Goal: Task Accomplishment & Management: Manage account settings

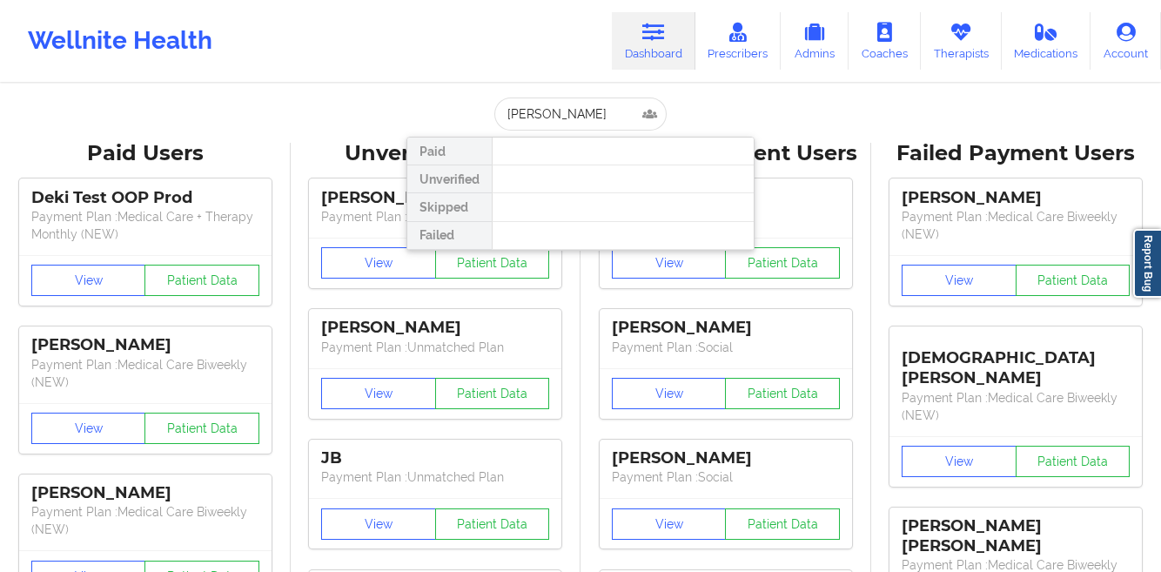
type input "[PERSON_NAME]"
drag, startPoint x: 979, startPoint y: 37, endPoint x: 935, endPoint y: 8, distance: 52.9
click at [978, 37] on link "Therapists" at bounding box center [961, 40] width 81 height 57
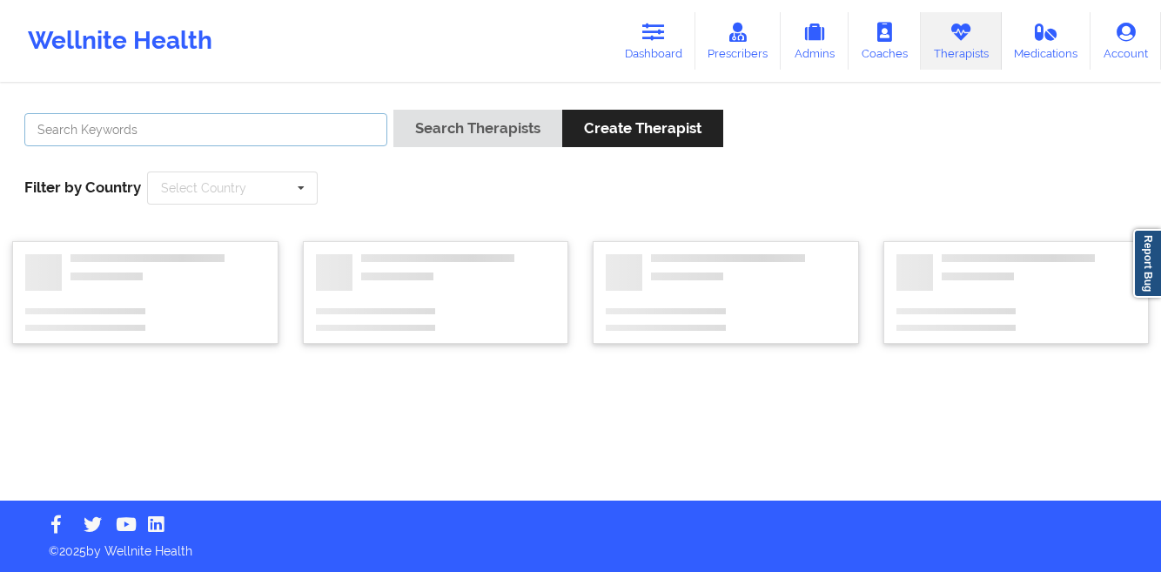
click at [218, 138] on input "text" at bounding box center [205, 129] width 363 height 33
paste input "[PERSON_NAME]"
type input "[PERSON_NAME]"
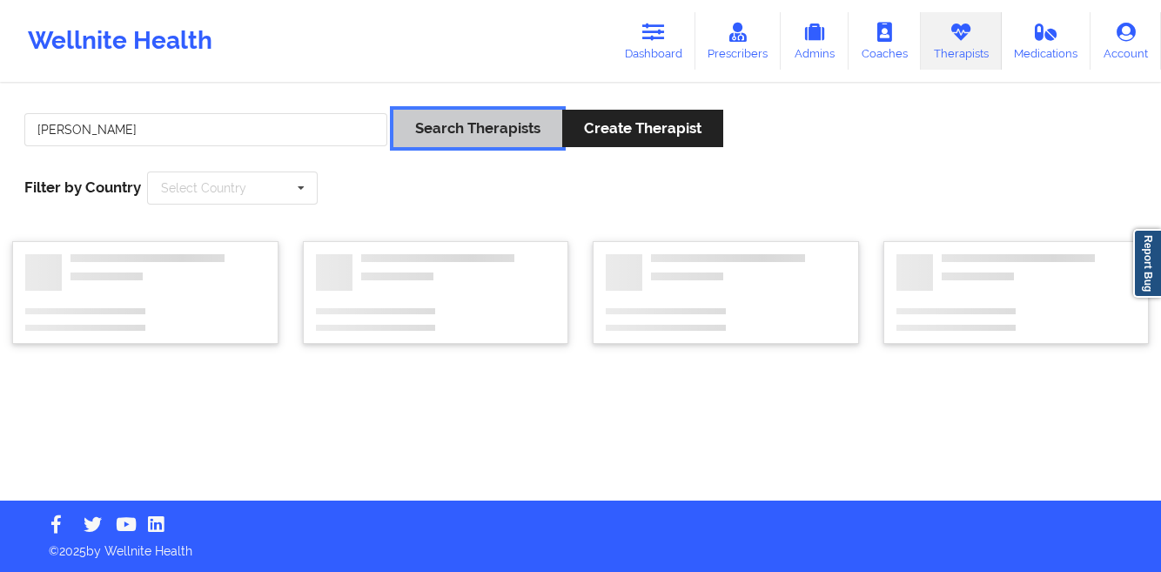
click at [479, 135] on button "Search Therapists" at bounding box center [477, 128] width 169 height 37
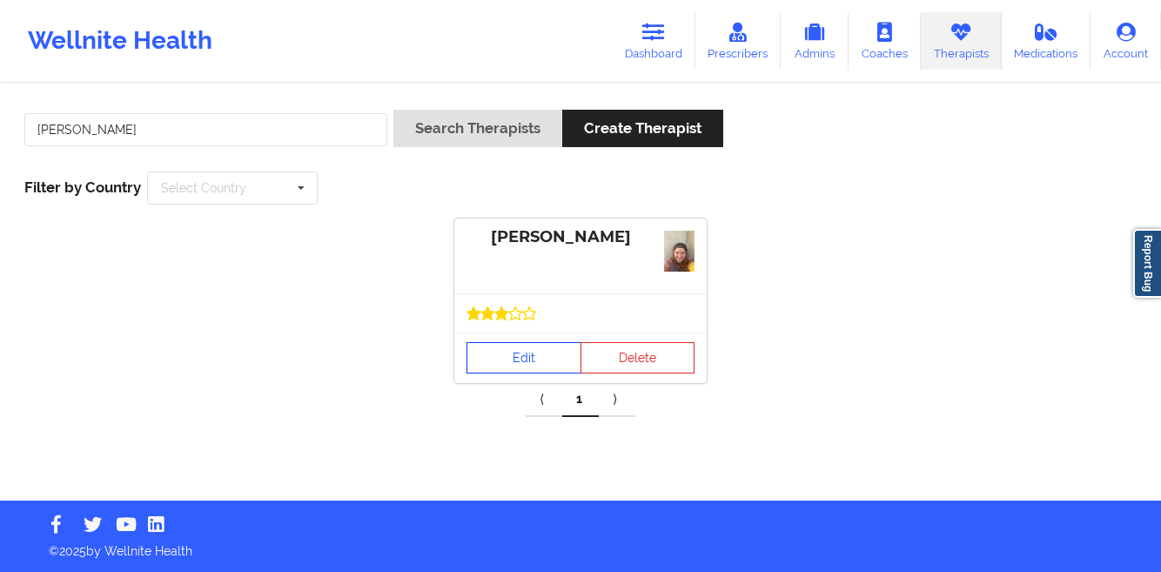
click at [502, 352] on link "Edit" at bounding box center [523, 357] width 115 height 31
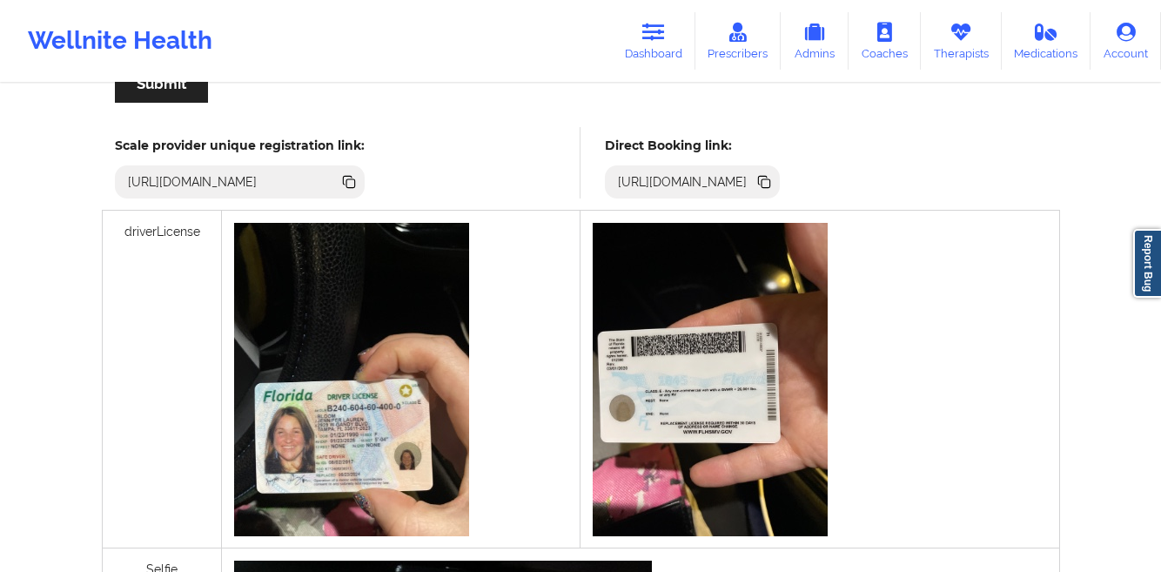
scroll to position [463, 0]
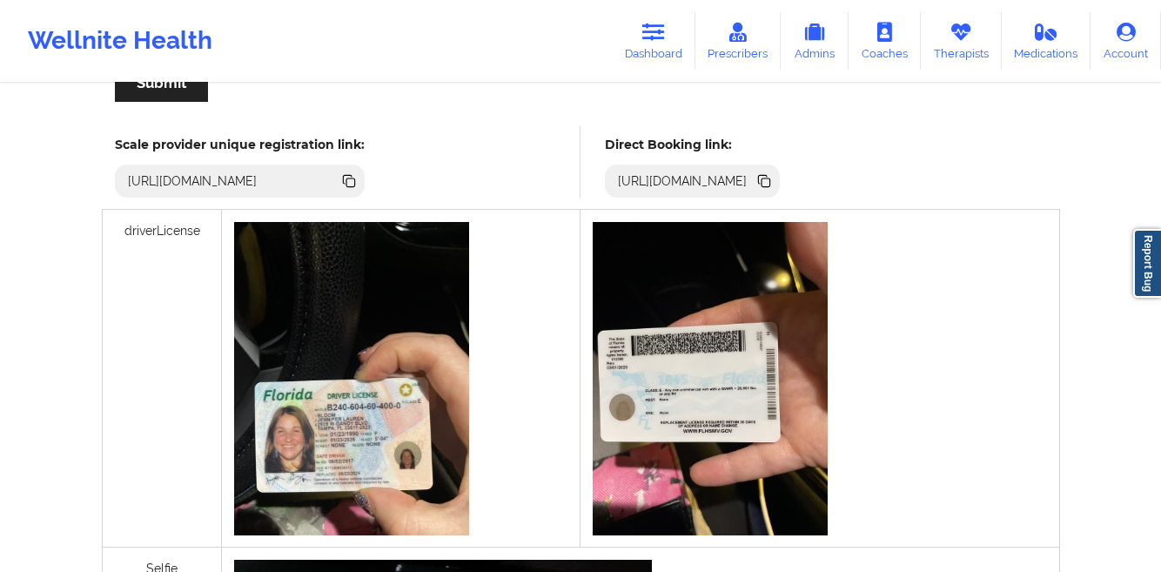
click at [770, 180] on icon at bounding box center [765, 182] width 9 height 9
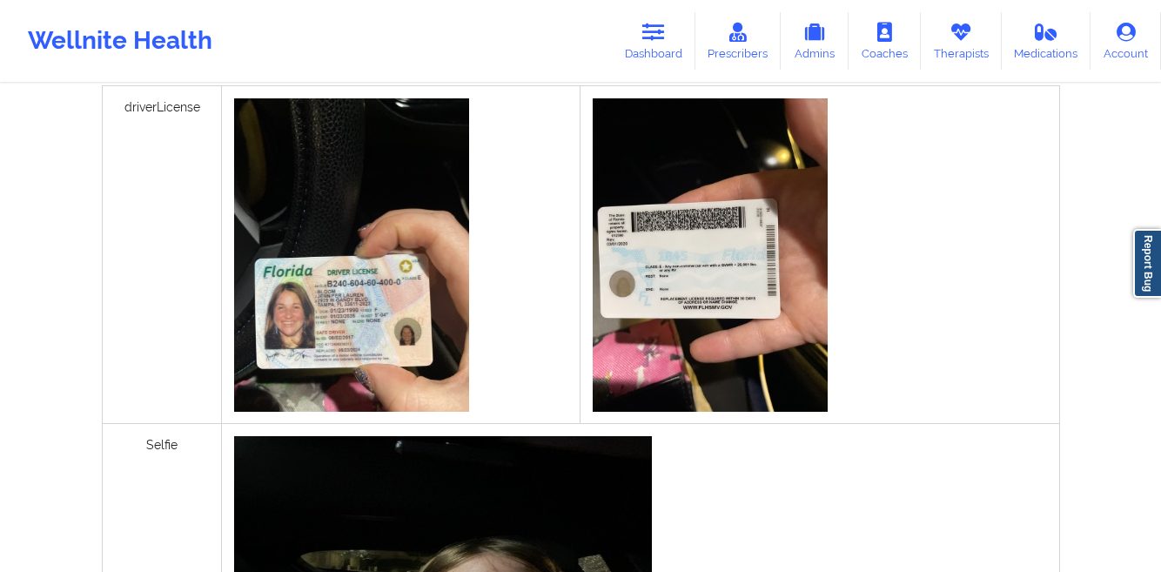
scroll to position [492, 0]
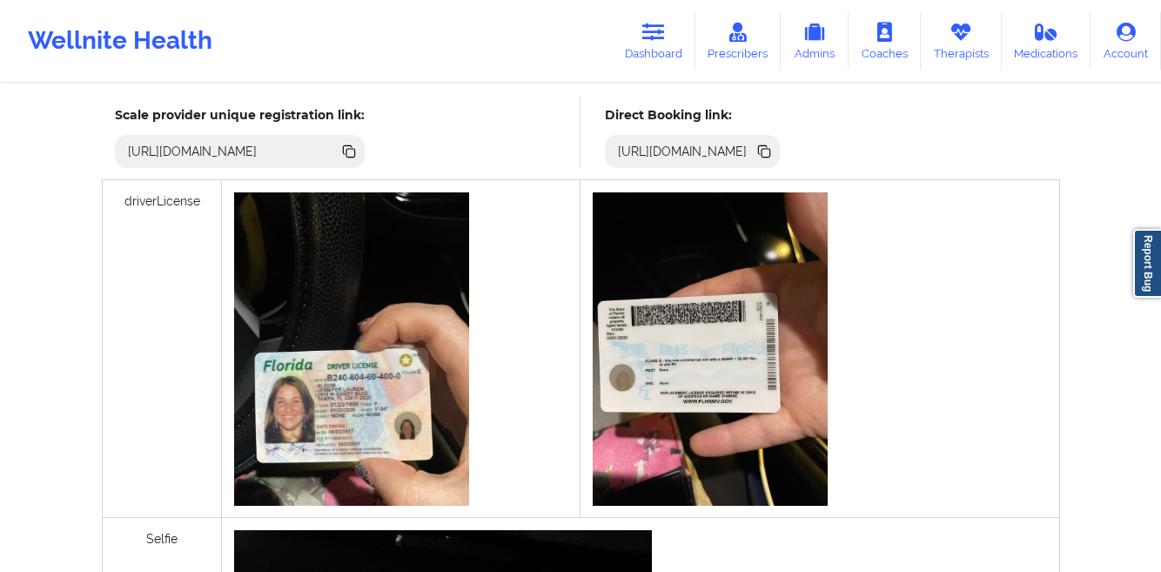
click at [770, 152] on icon at bounding box center [765, 153] width 9 height 9
click at [958, 17] on link "Therapists" at bounding box center [961, 40] width 81 height 57
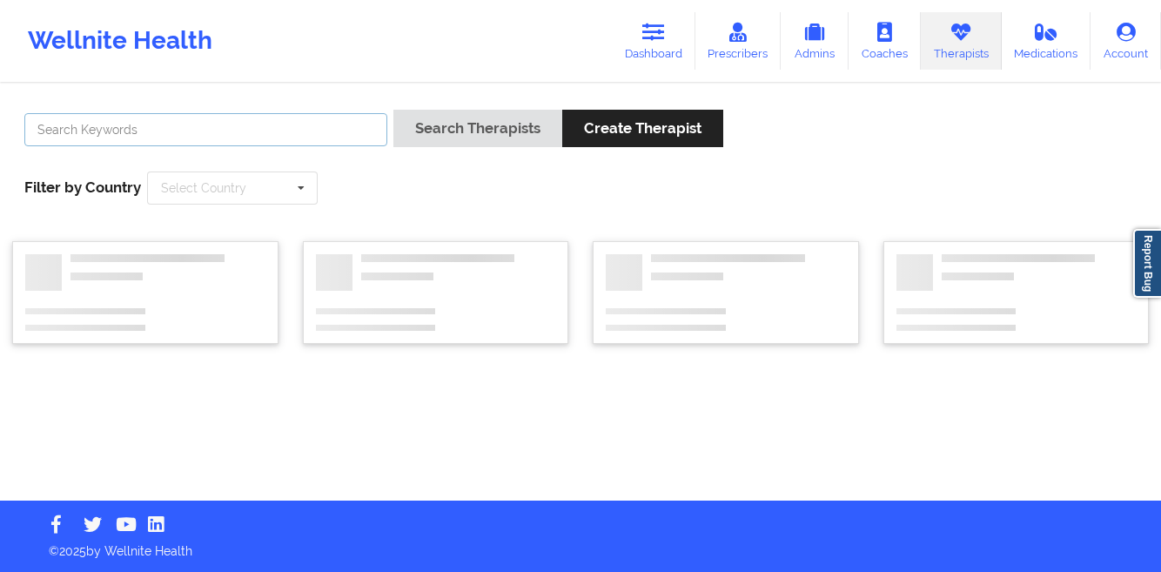
click at [292, 138] on input "text" at bounding box center [205, 129] width 363 height 33
paste input "[PERSON_NAME]"
type input "[PERSON_NAME]"
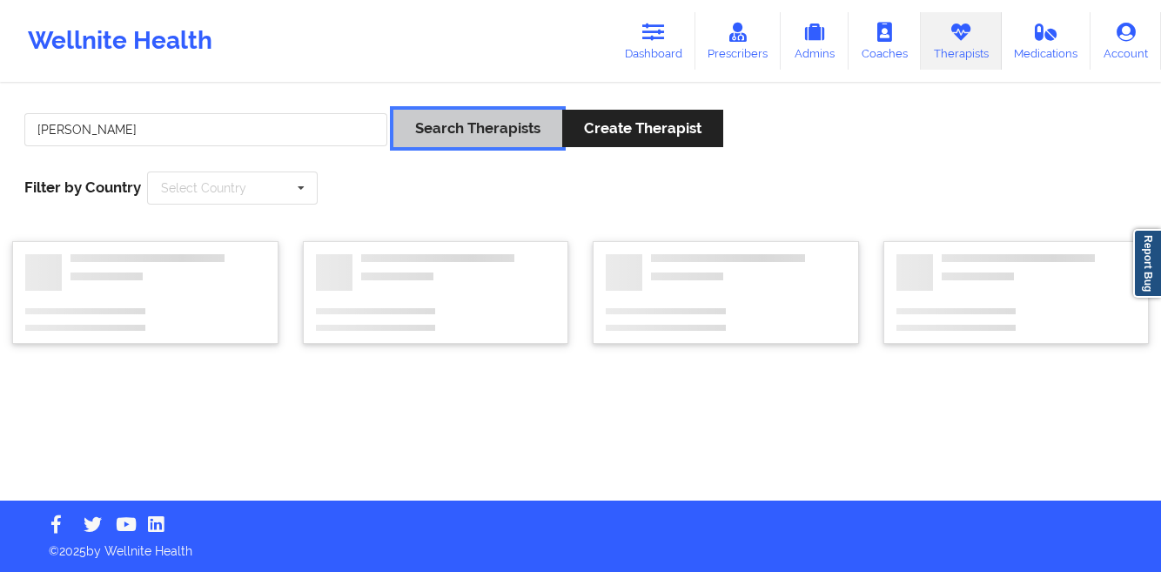
click at [499, 138] on button "Search Therapists" at bounding box center [477, 128] width 169 height 37
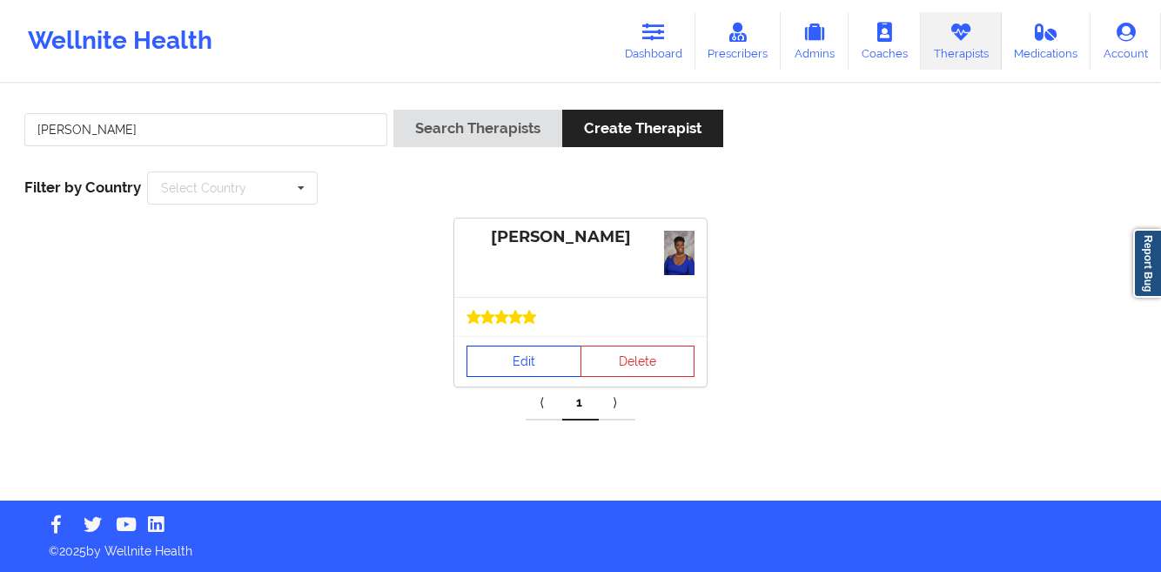
click at [511, 359] on link "Edit" at bounding box center [523, 360] width 115 height 31
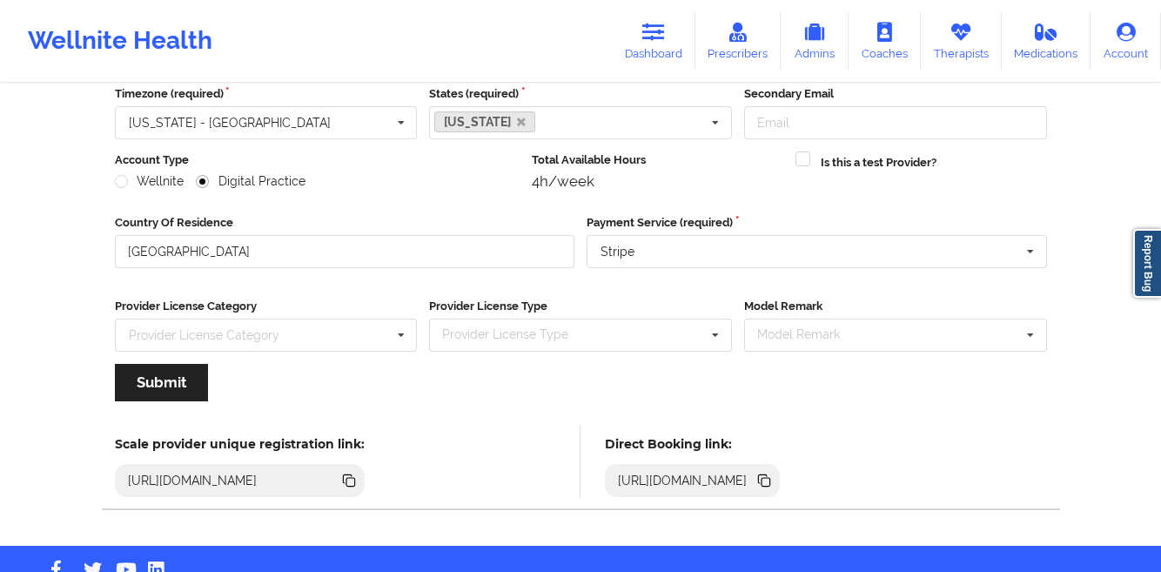
scroll to position [168, 0]
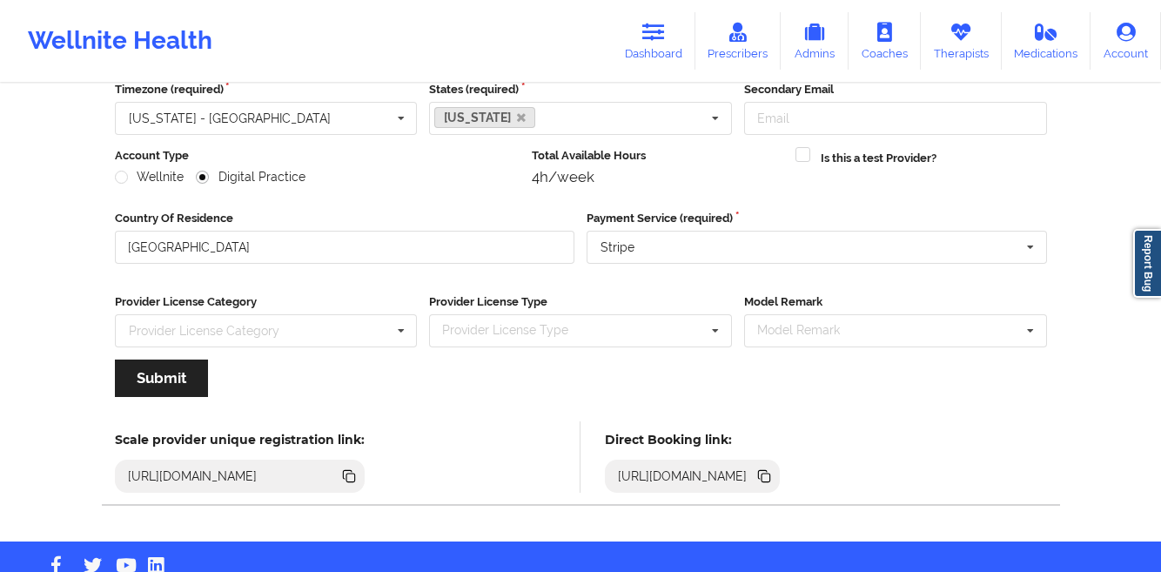
click at [774, 478] on icon at bounding box center [763, 475] width 19 height 19
click at [950, 38] on icon at bounding box center [960, 32] width 23 height 19
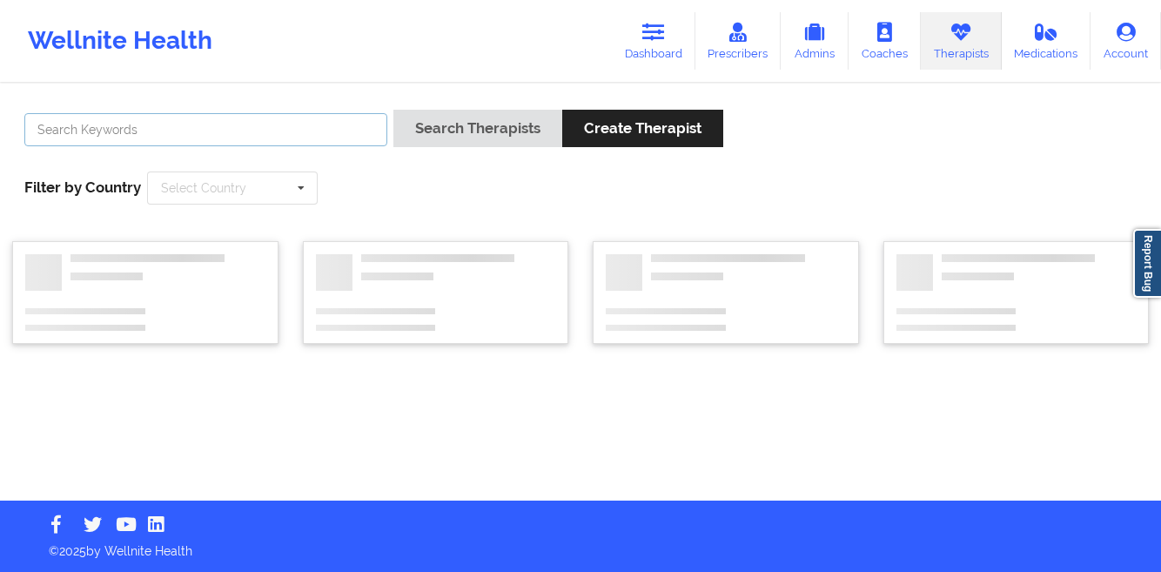
click at [294, 138] on input "text" at bounding box center [205, 129] width 363 height 33
paste input "[PERSON_NAME]"
type input "[PERSON_NAME]"
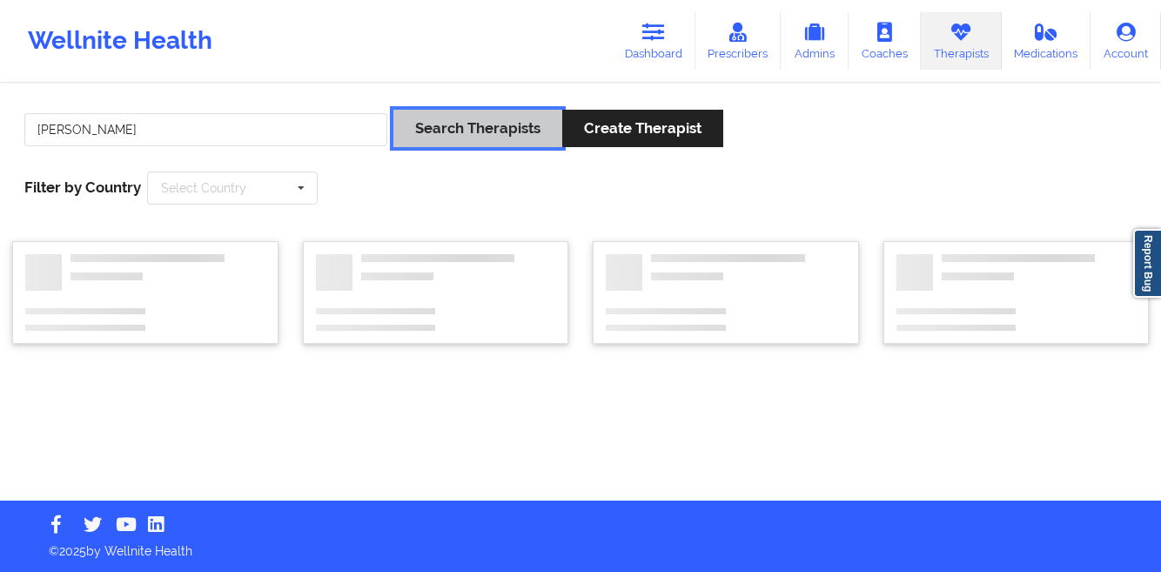
click at [445, 129] on button "Search Therapists" at bounding box center [477, 128] width 169 height 37
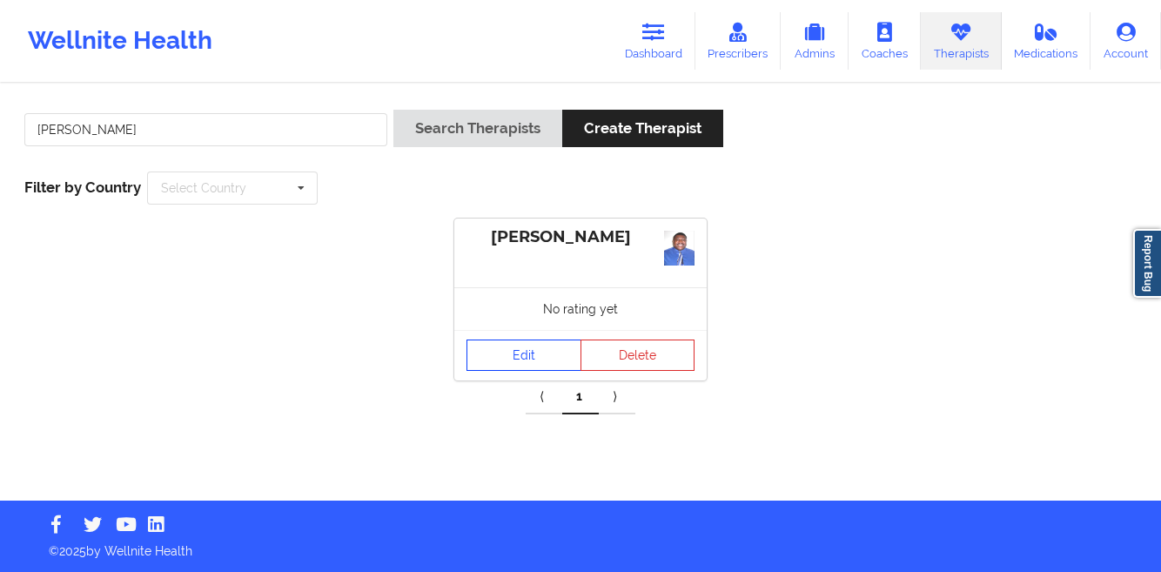
click at [496, 349] on link "Edit" at bounding box center [523, 354] width 115 height 31
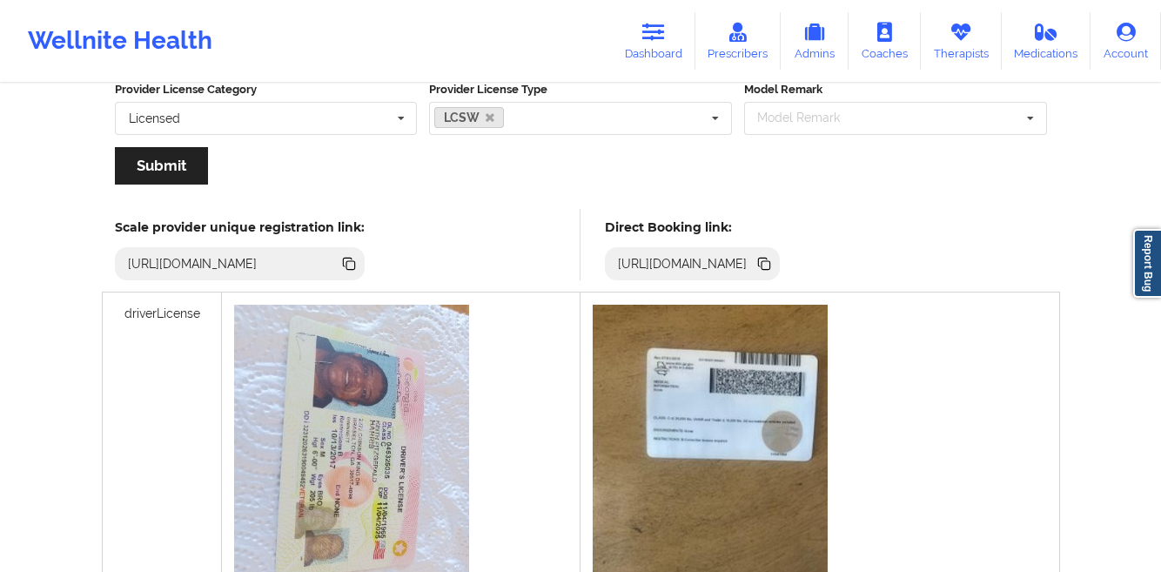
scroll to position [383, 0]
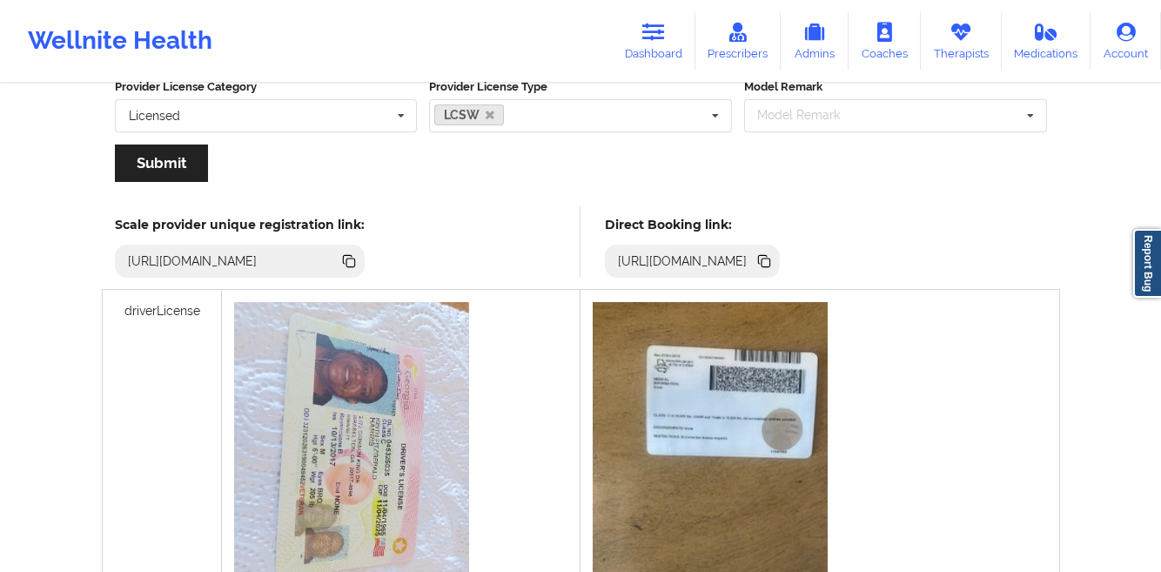
click at [770, 263] on icon at bounding box center [765, 262] width 9 height 9
click at [664, 52] on link "Dashboard" at bounding box center [654, 40] width 84 height 57
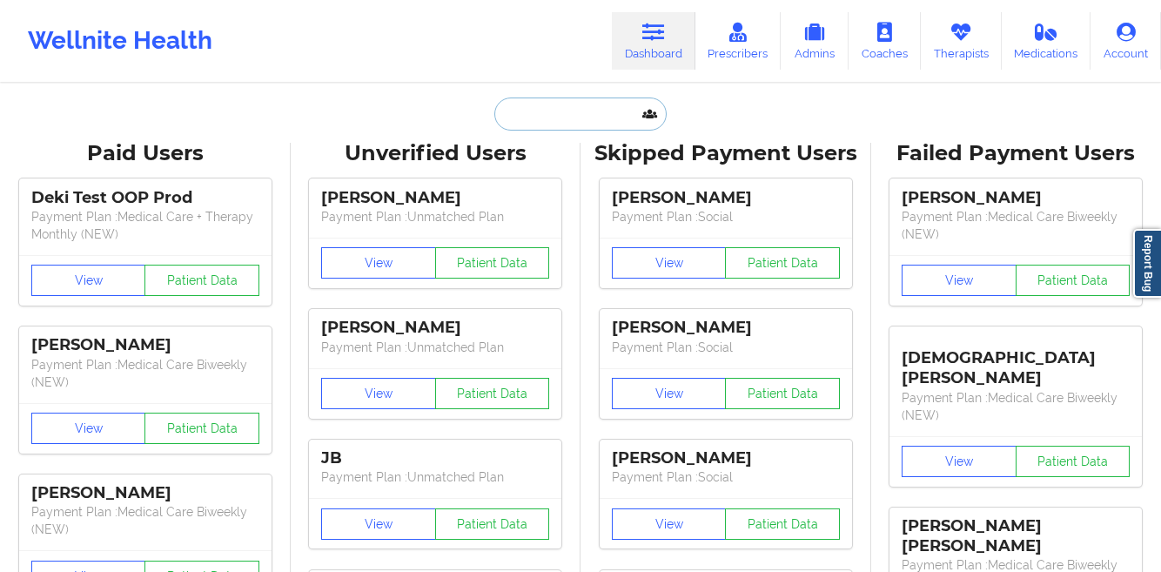
click at [520, 110] on input "text" at bounding box center [580, 113] width 172 height 33
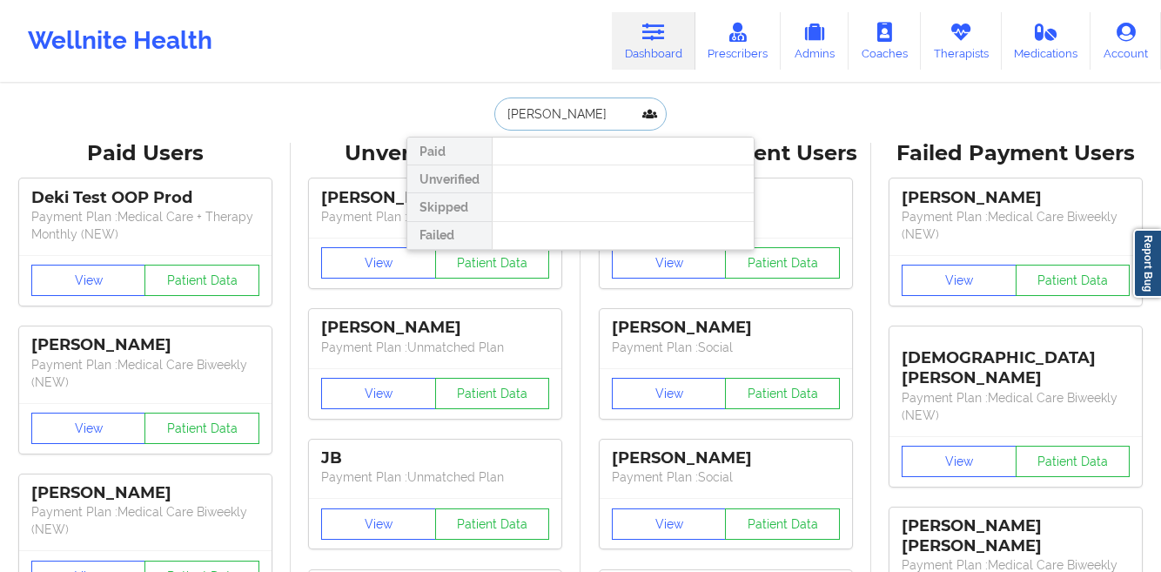
paste input "[PERSON_NAME]"
type input "[PERSON_NAME]"
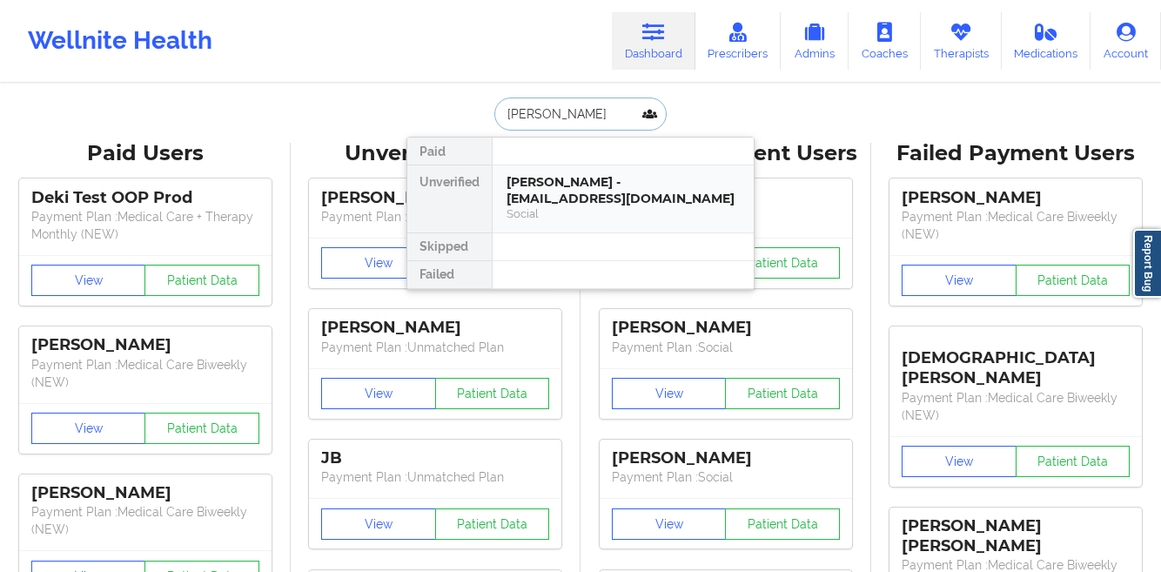
click at [517, 199] on div "[PERSON_NAME] - [EMAIL_ADDRESS][DOMAIN_NAME]" at bounding box center [622, 190] width 233 height 32
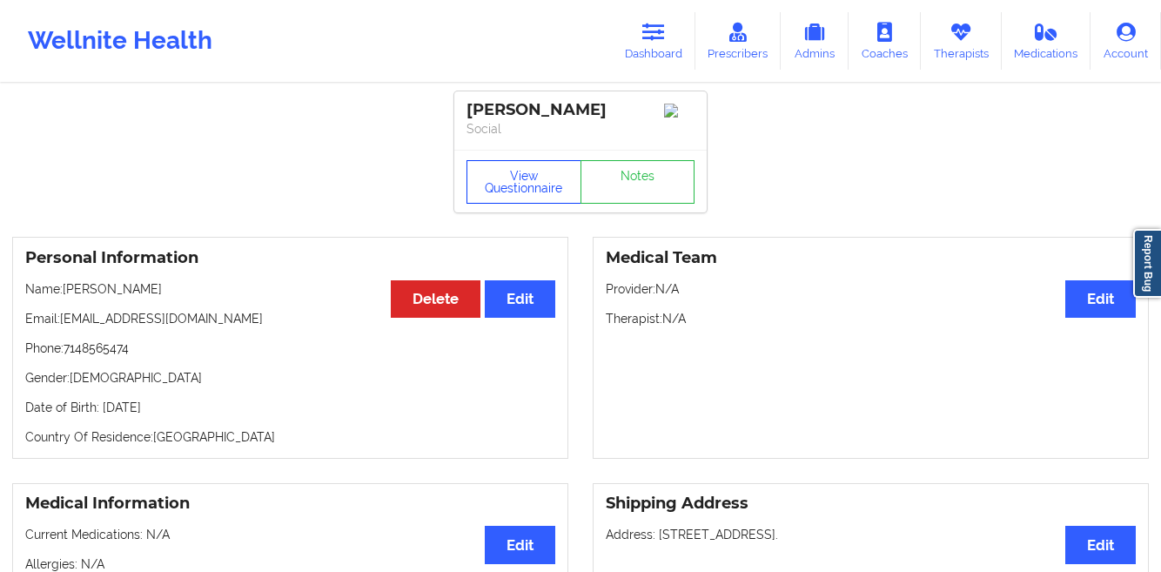
click at [498, 204] on button "View Questionnaire" at bounding box center [523, 182] width 115 height 44
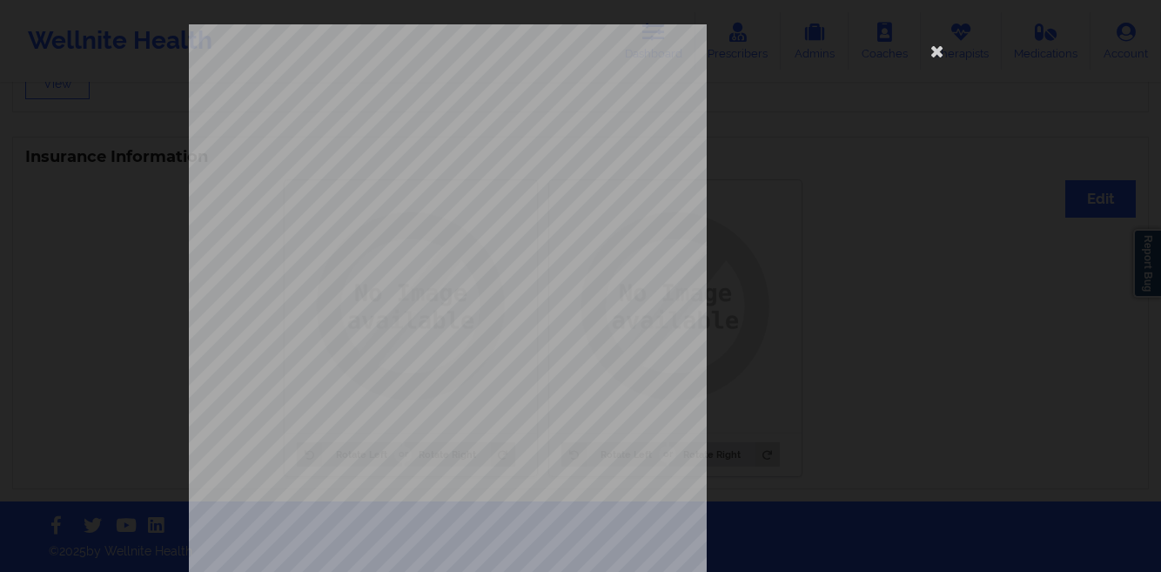
scroll to position [258, 0]
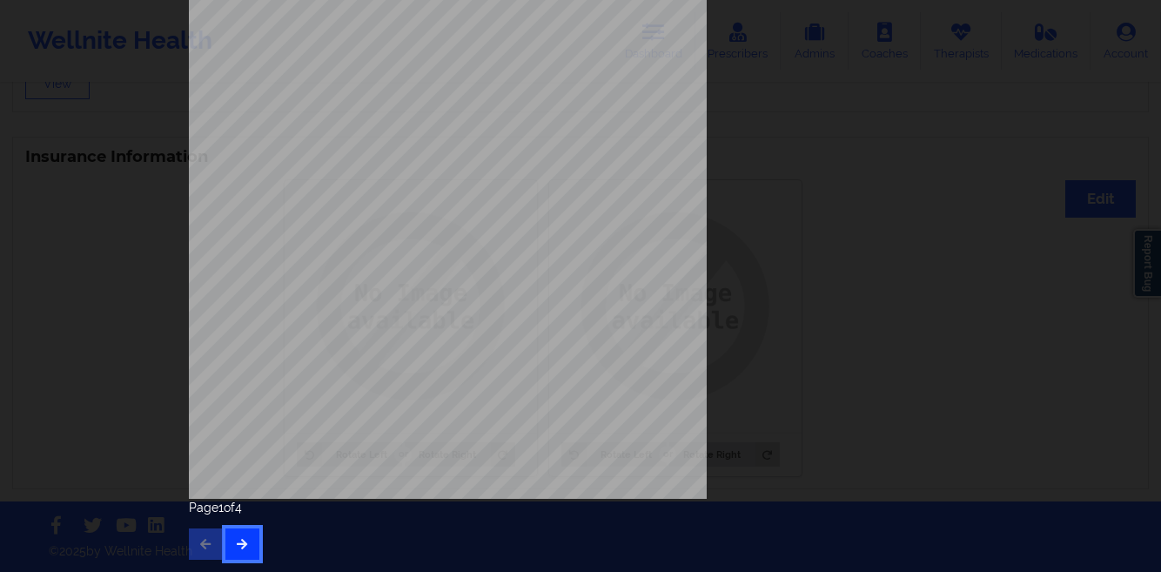
click at [241, 544] on icon "button" at bounding box center [242, 543] width 15 height 10
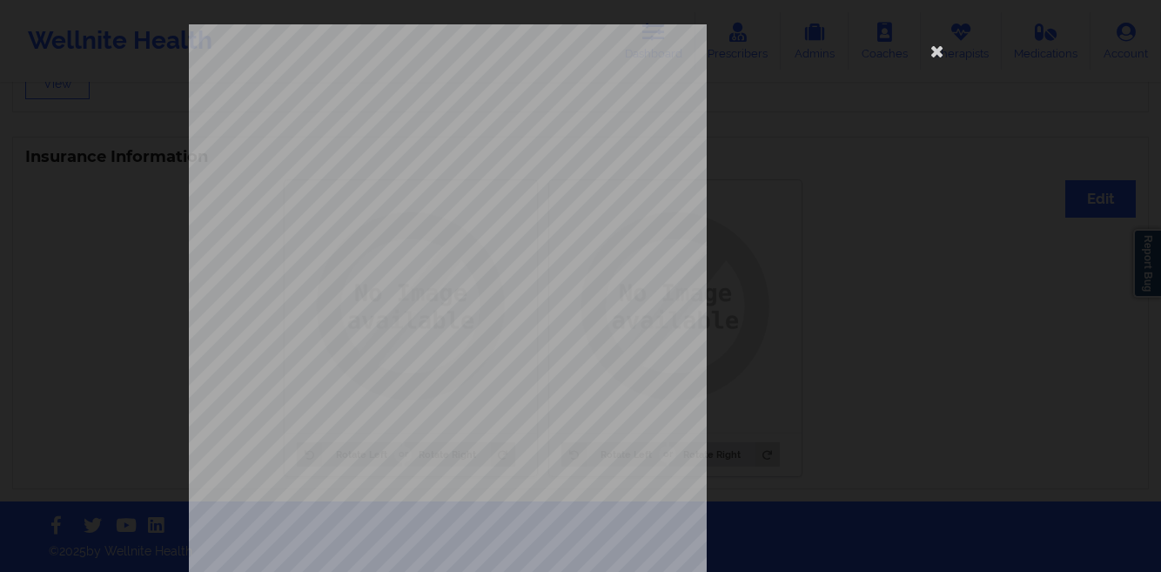
click at [76, 325] on div "This patient has not provided the type of insurance Insurance Member ID for pat…" at bounding box center [580, 286] width 1161 height 572
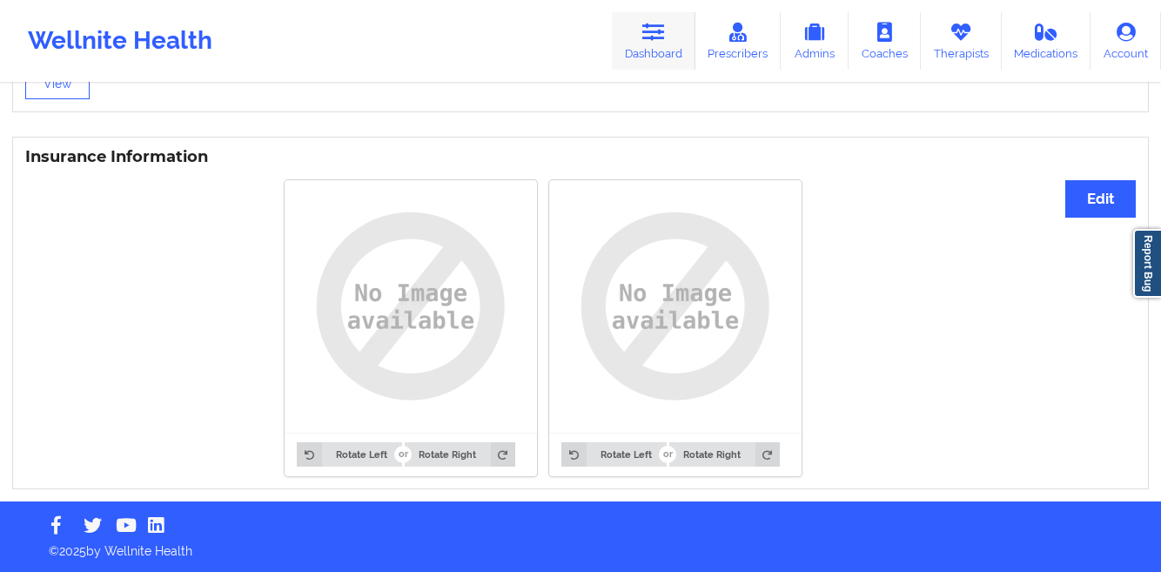
click at [649, 33] on icon at bounding box center [653, 32] width 23 height 19
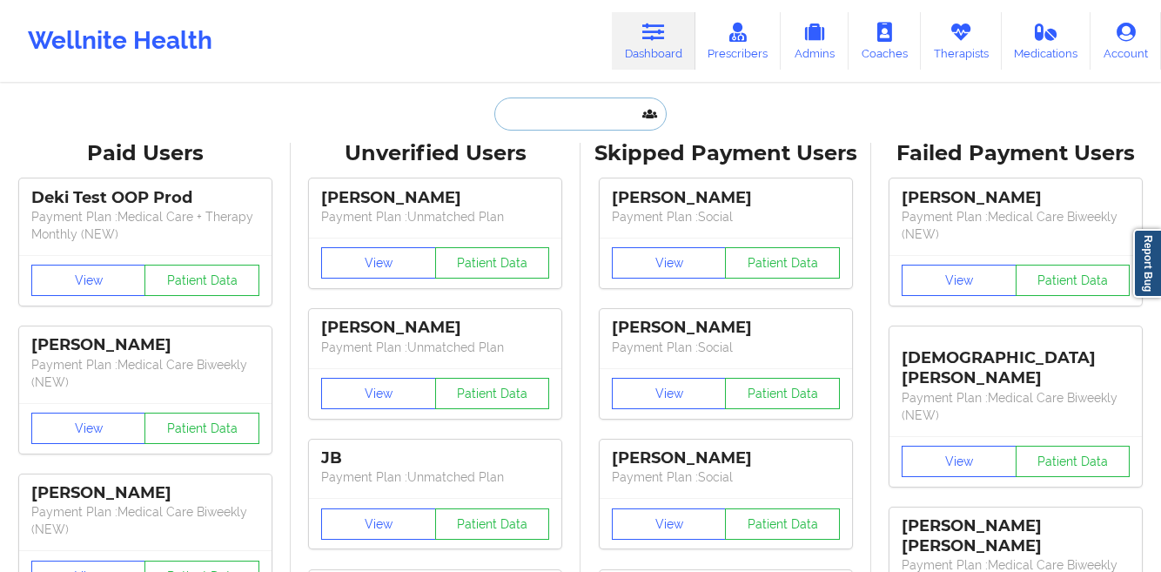
click at [546, 112] on input "text" at bounding box center [580, 113] width 172 height 33
paste input "[PERSON_NAME]"
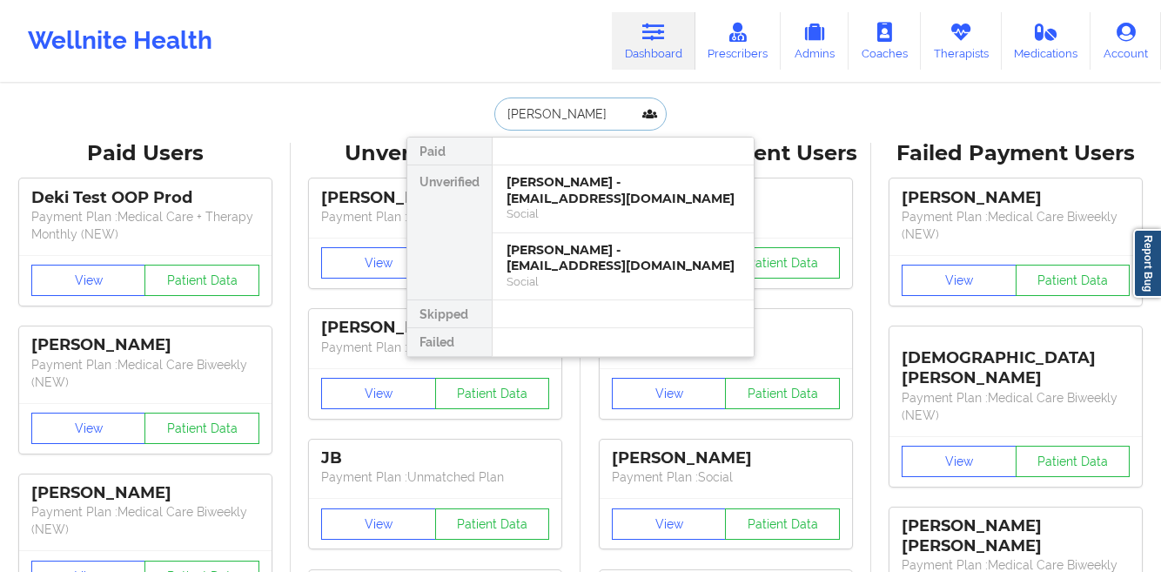
type input "[PERSON_NAME]"
click at [520, 200] on div "[PERSON_NAME] - [EMAIL_ADDRESS][DOMAIN_NAME]" at bounding box center [622, 190] width 233 height 32
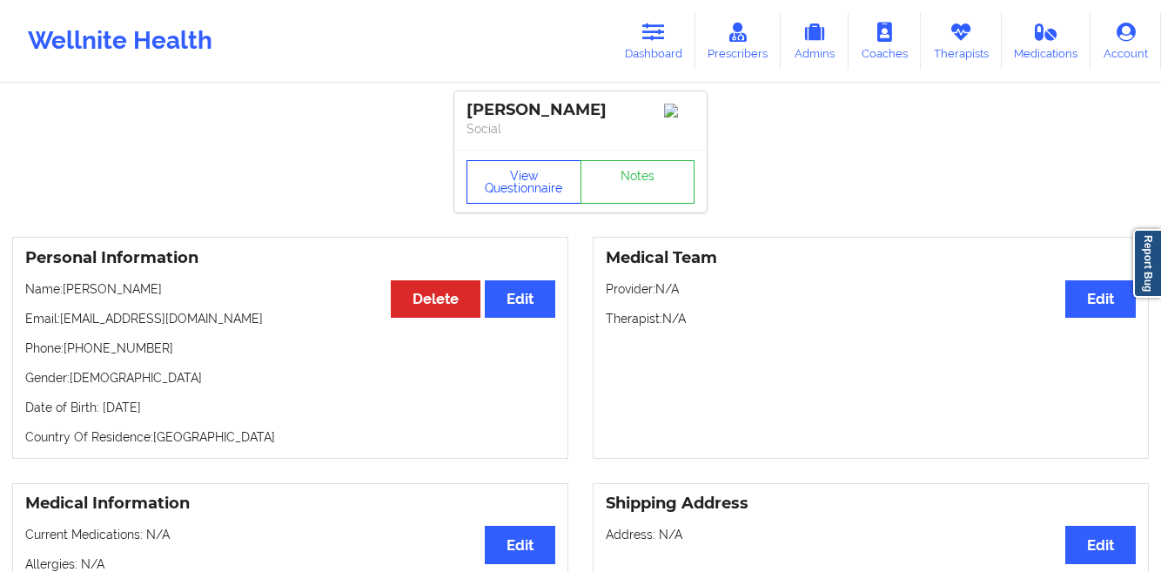
click at [487, 186] on button "View Questionnaire" at bounding box center [523, 182] width 115 height 44
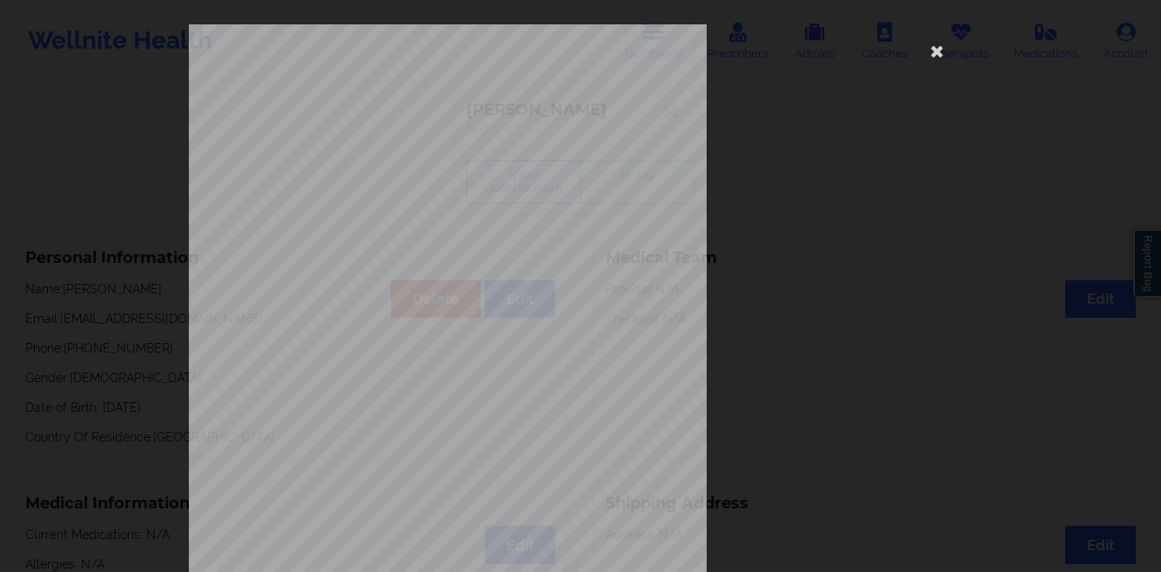
scroll to position [258, 0]
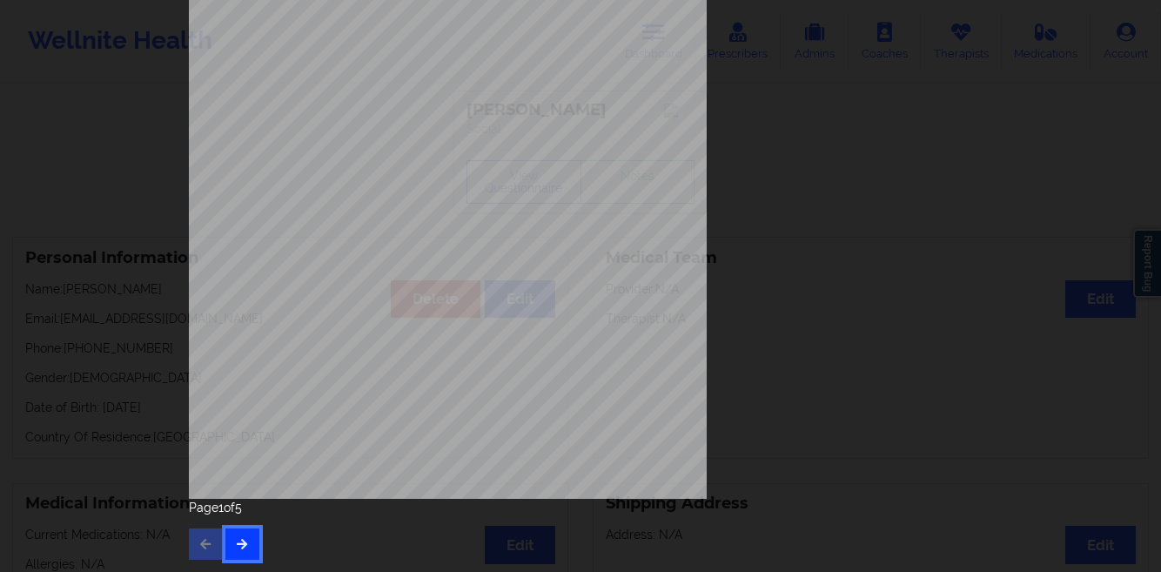
click at [235, 548] on icon "button" at bounding box center [242, 543] width 15 height 10
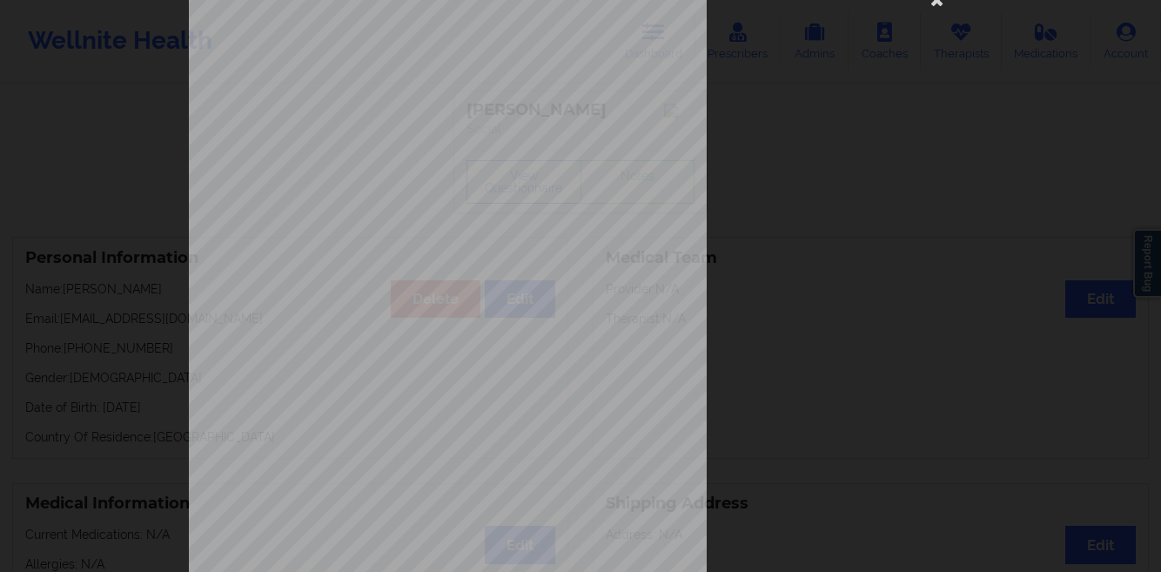
scroll to position [69, 0]
click at [82, 290] on div "Insurance company type details by patient commercial Insurance Member ID for pa…" at bounding box center [580, 286] width 1161 height 572
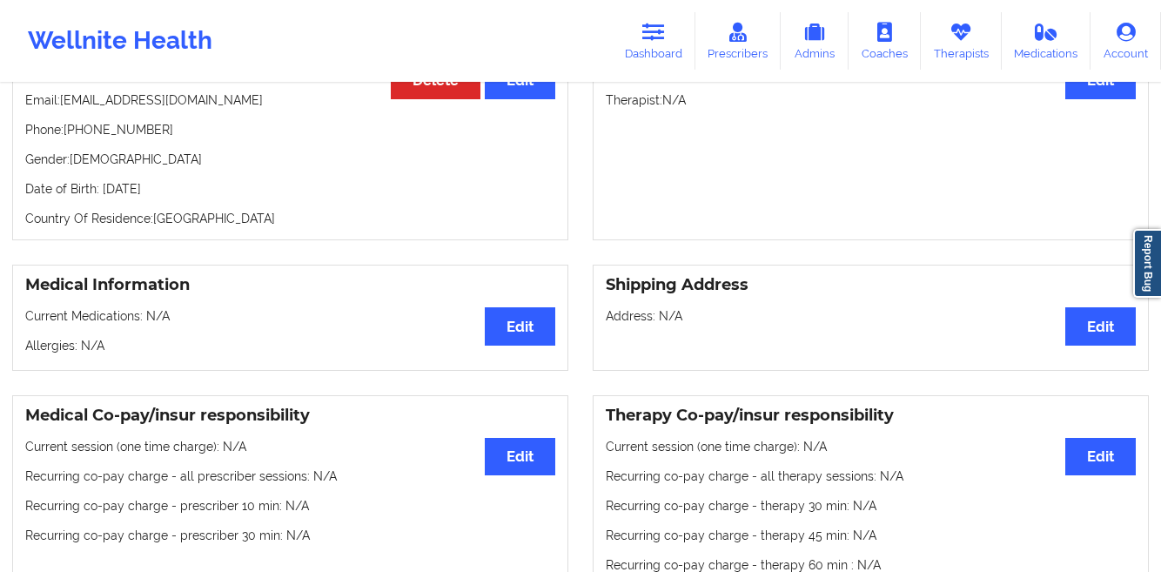
scroll to position [178, 0]
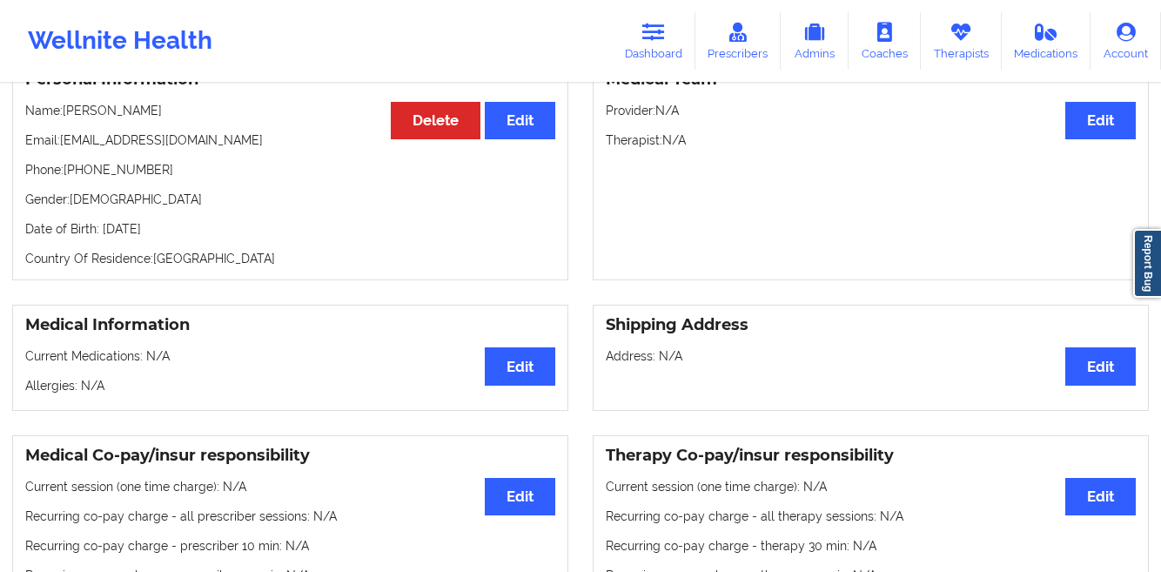
drag, startPoint x: 247, startPoint y: 228, endPoint x: 102, endPoint y: 234, distance: 145.4
click at [102, 234] on p "Date of Birth: [DEMOGRAPHIC_DATA]" at bounding box center [290, 228] width 530 height 17
copy p "[DATE]"
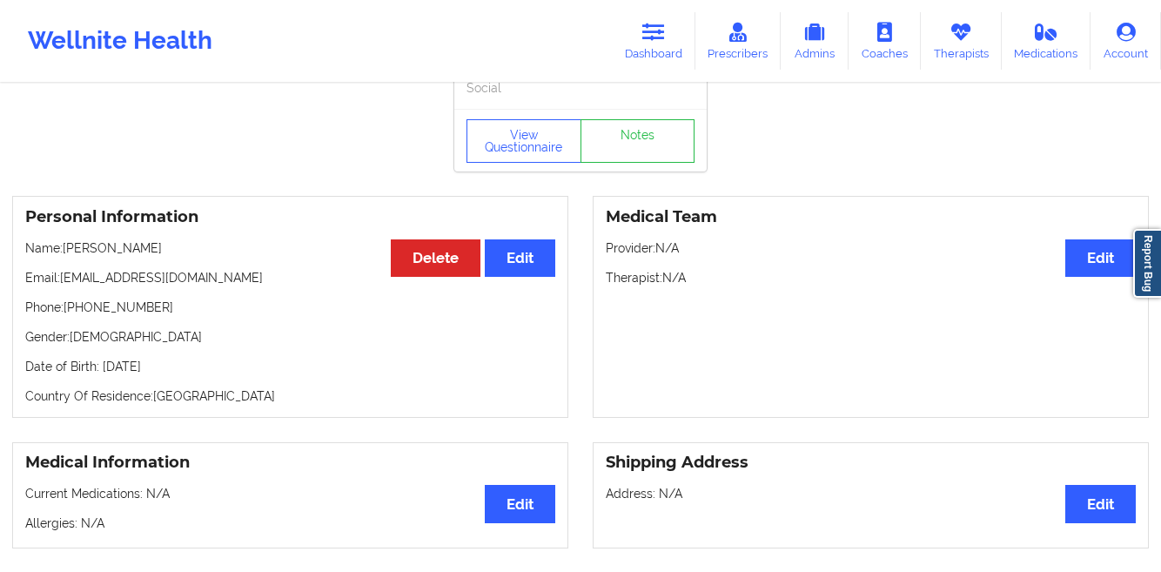
scroll to position [31, 0]
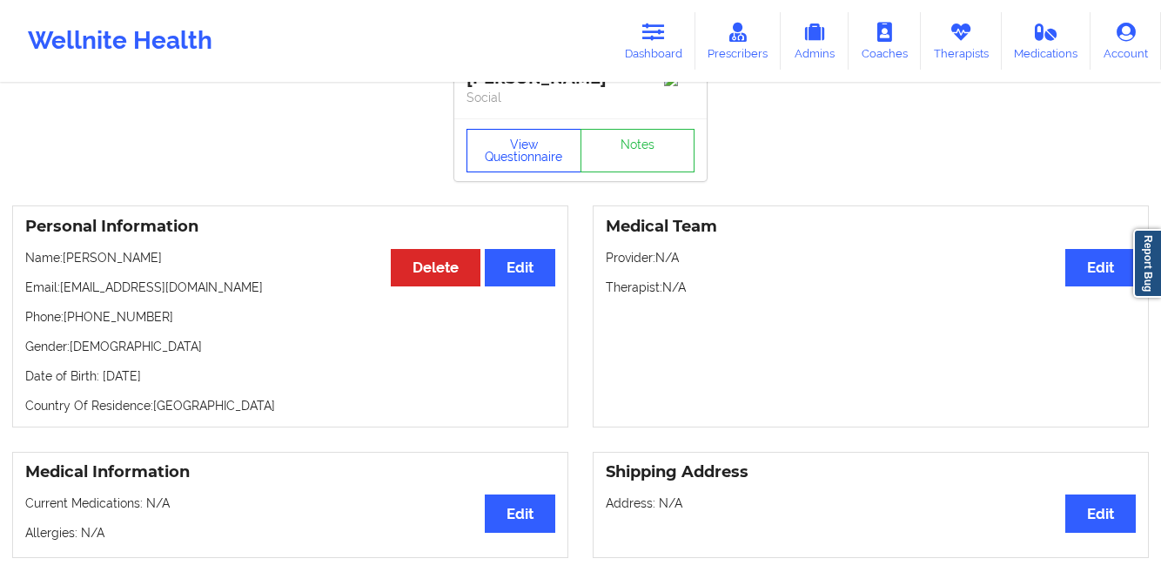
click at [508, 157] on button "View Questionnaire" at bounding box center [523, 151] width 115 height 44
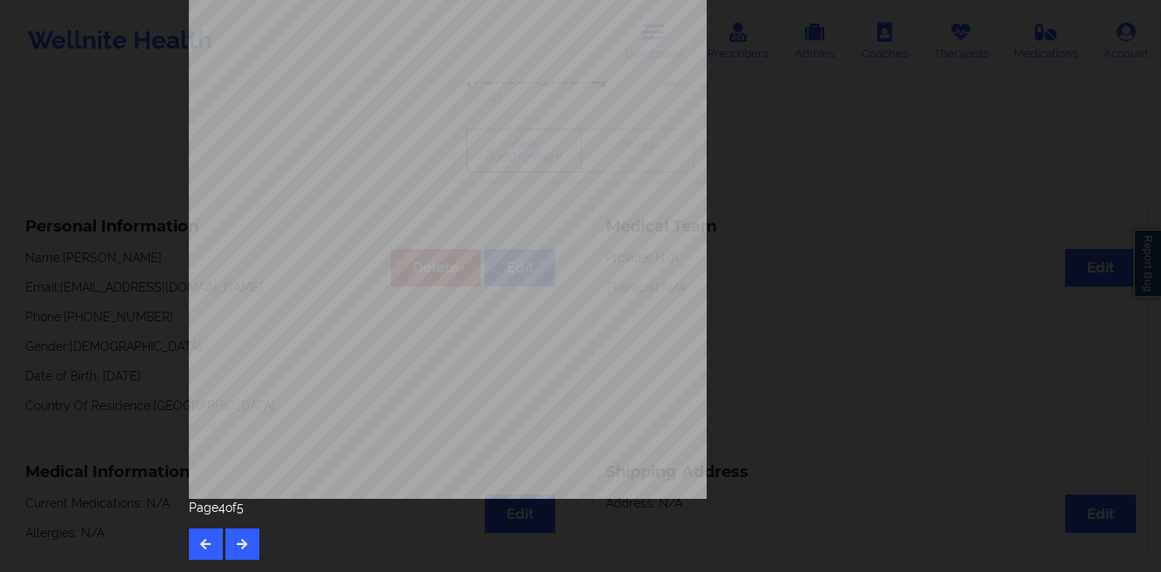
scroll to position [0, 0]
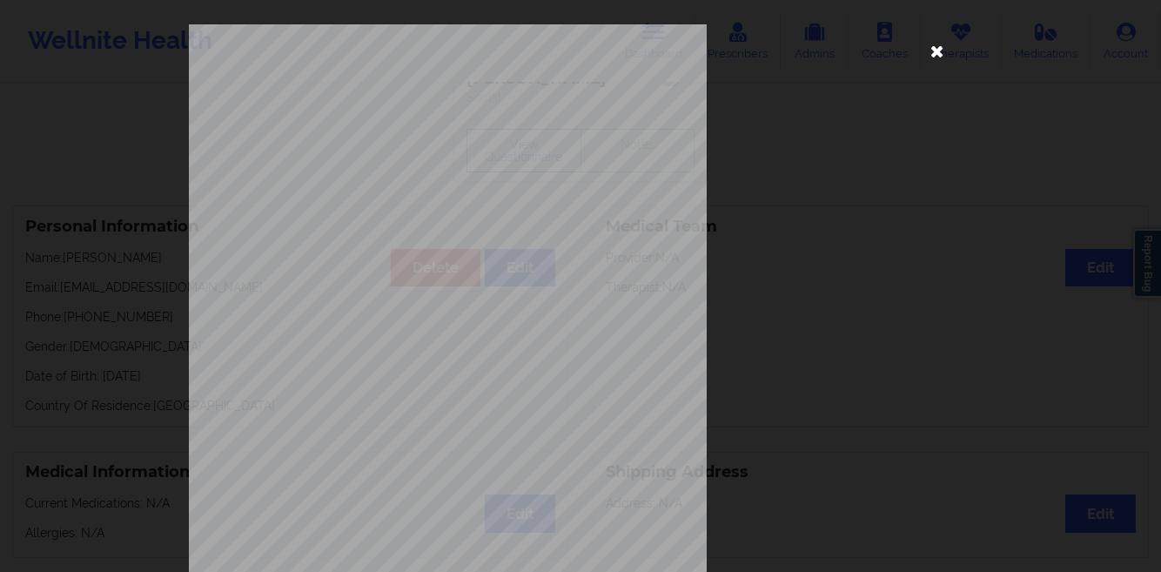
click at [935, 50] on icon at bounding box center [937, 51] width 28 height 28
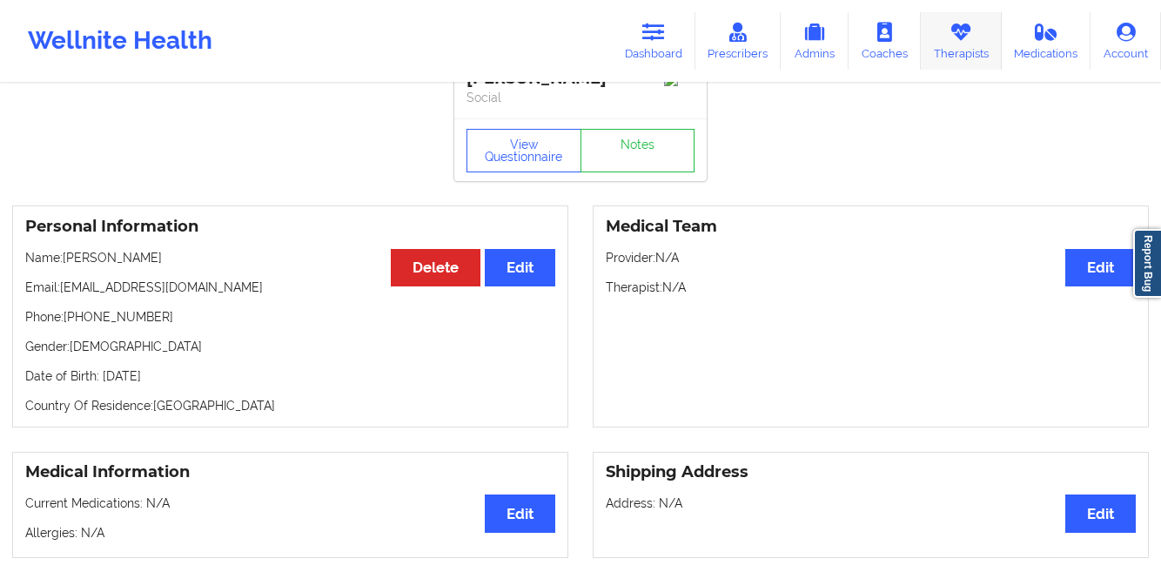
click at [938, 49] on link "Therapists" at bounding box center [961, 40] width 81 height 57
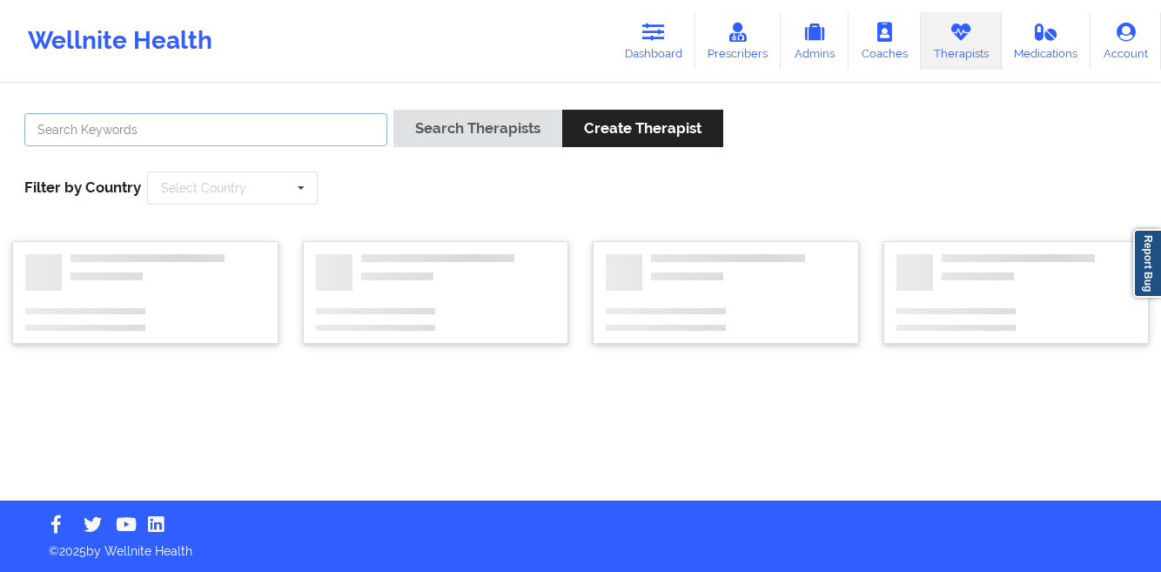
click at [307, 140] on input "text" at bounding box center [205, 129] width 363 height 33
paste input "[PERSON_NAME]"
type input "[PERSON_NAME]"
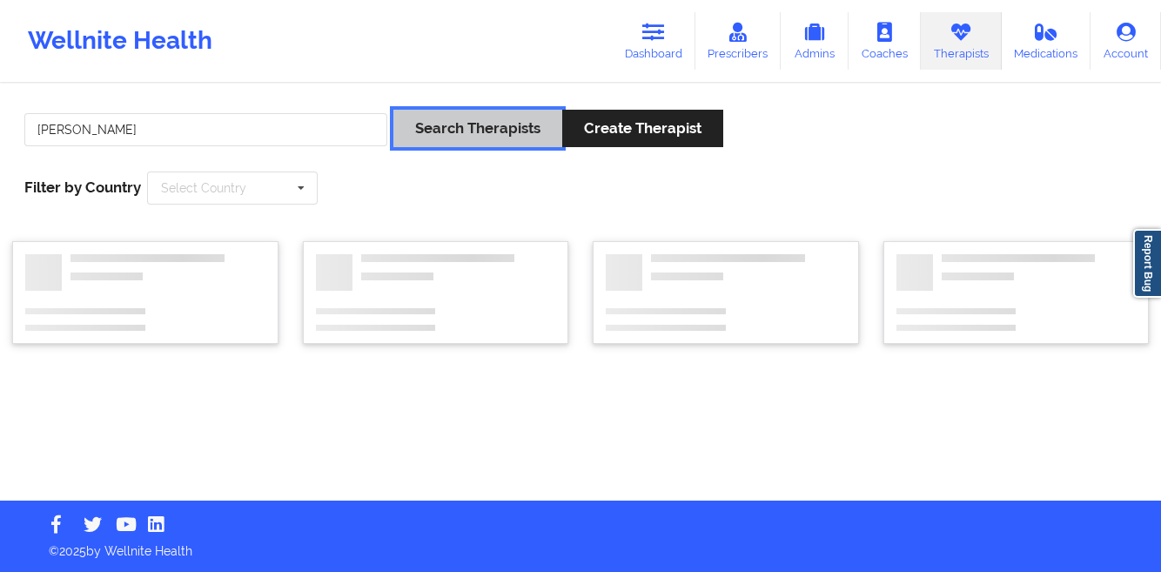
click at [499, 123] on button "Search Therapists" at bounding box center [477, 128] width 169 height 37
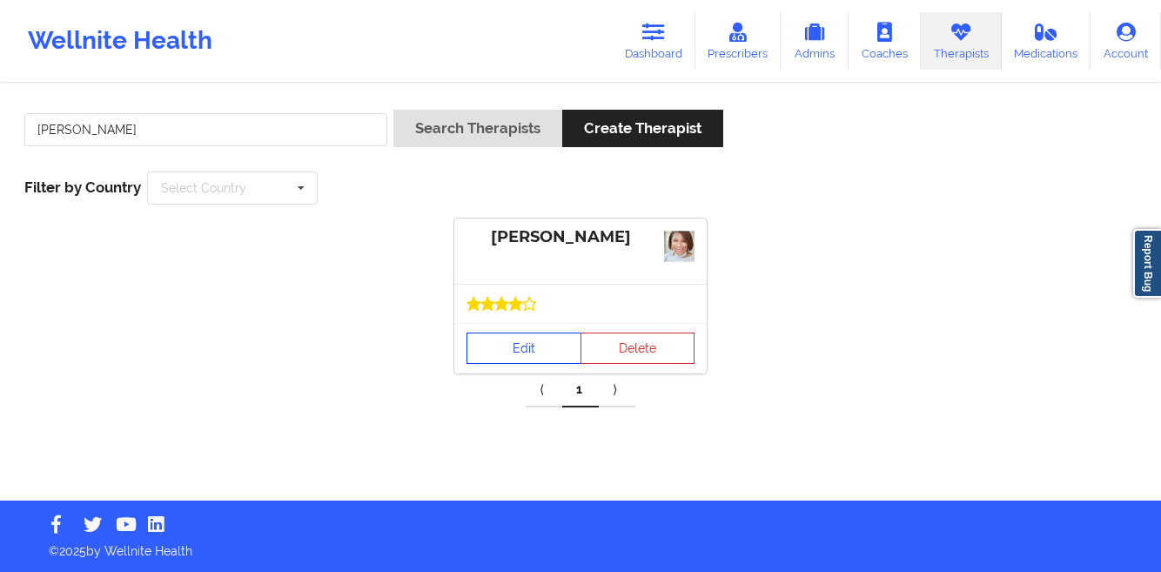
click at [510, 346] on link "Edit" at bounding box center [523, 347] width 115 height 31
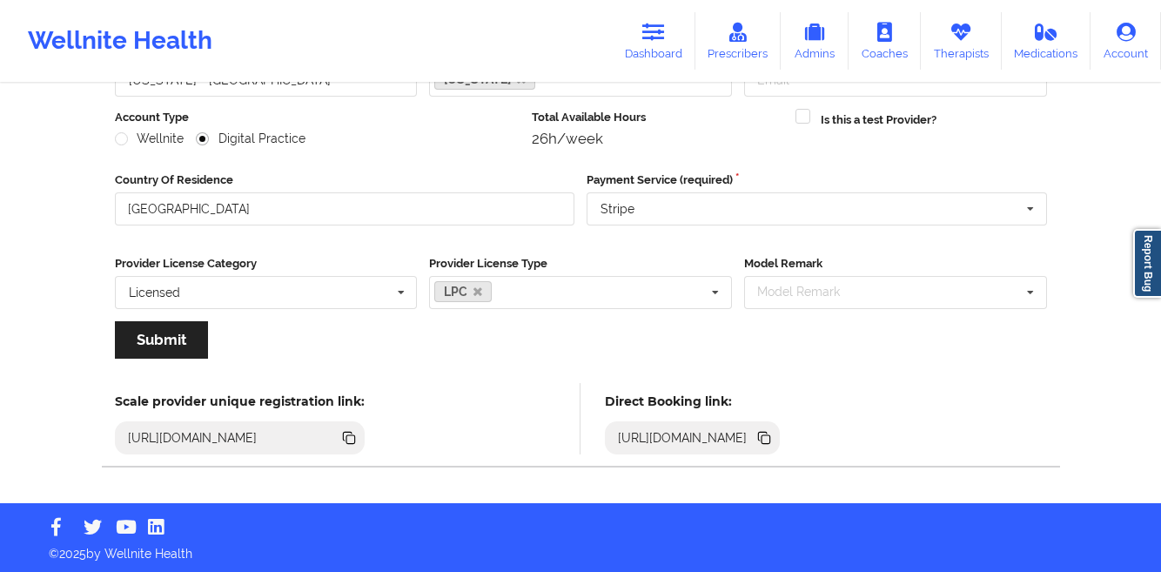
scroll to position [208, 0]
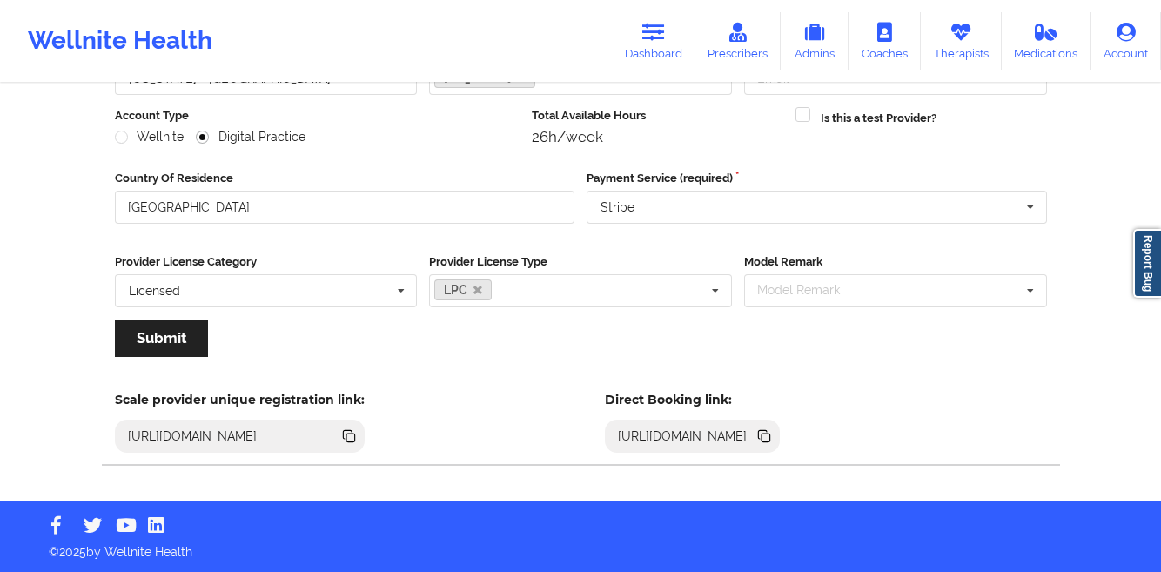
click at [767, 436] on icon at bounding box center [762, 434] width 9 height 9
click at [972, 49] on link "Therapists" at bounding box center [961, 40] width 81 height 57
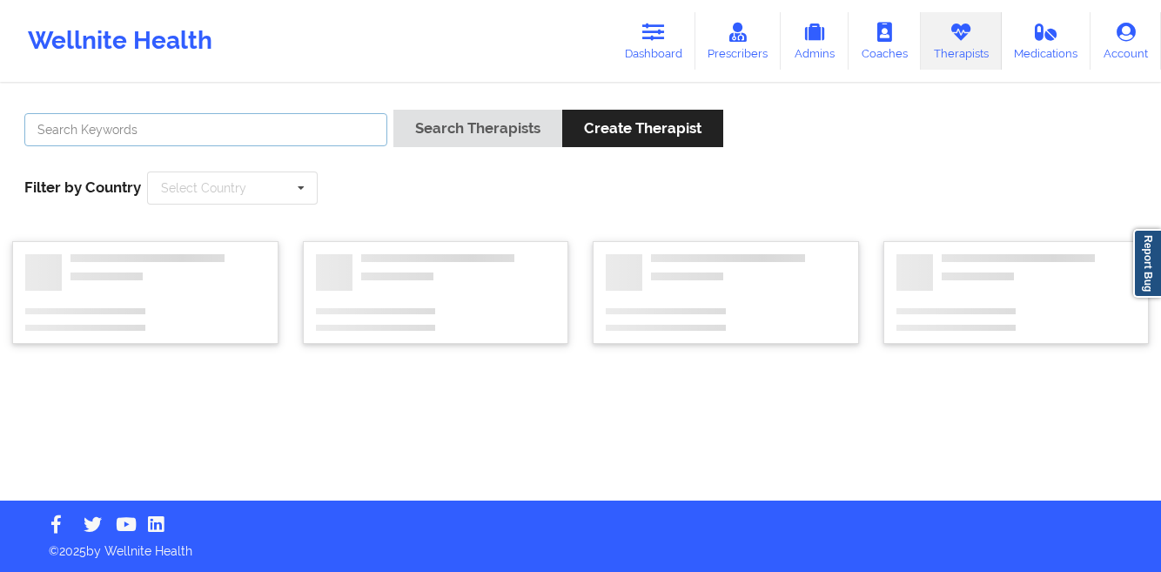
click at [312, 140] on input "text" at bounding box center [205, 129] width 363 height 33
paste input "[PERSON_NAME] [PERSON_NAME]"
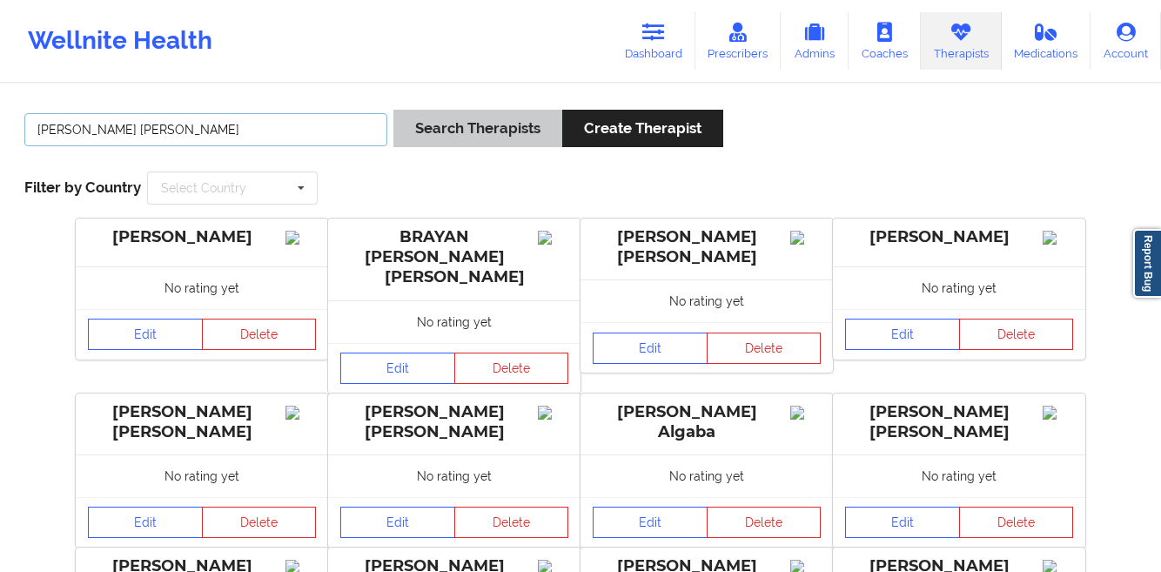
type input "[PERSON_NAME] [PERSON_NAME]"
click at [427, 127] on button "Search Therapists" at bounding box center [477, 128] width 169 height 37
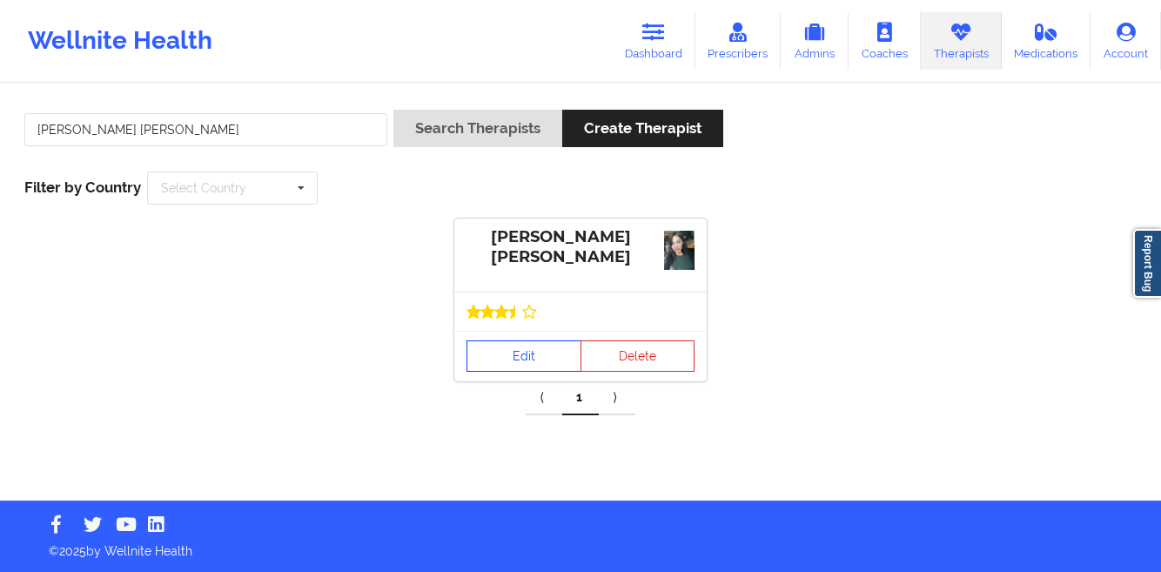
click at [486, 354] on link "Edit" at bounding box center [523, 355] width 115 height 31
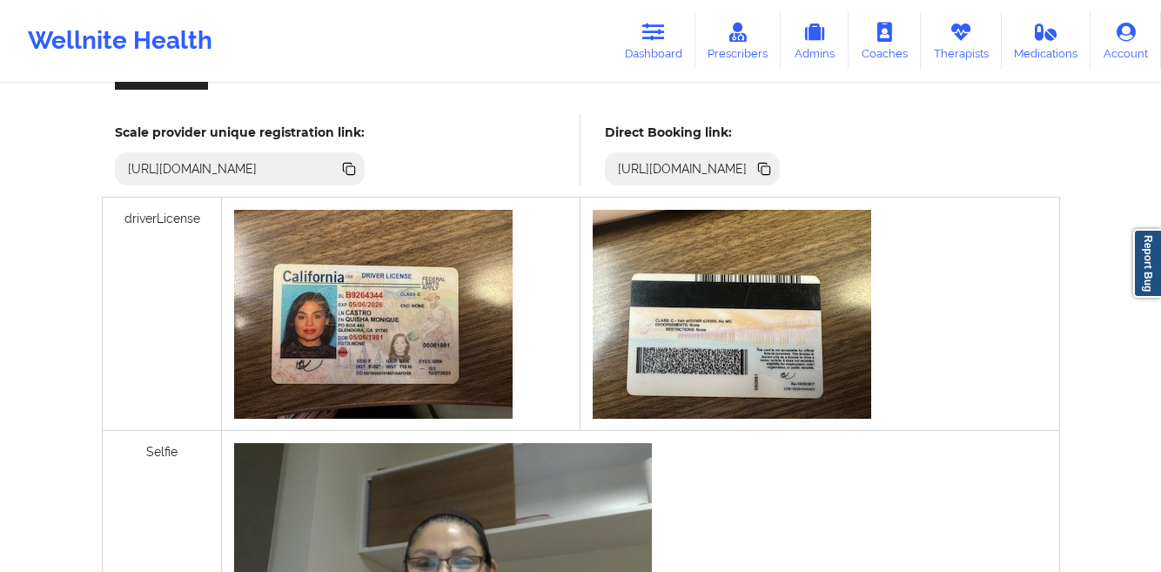
scroll to position [209, 0]
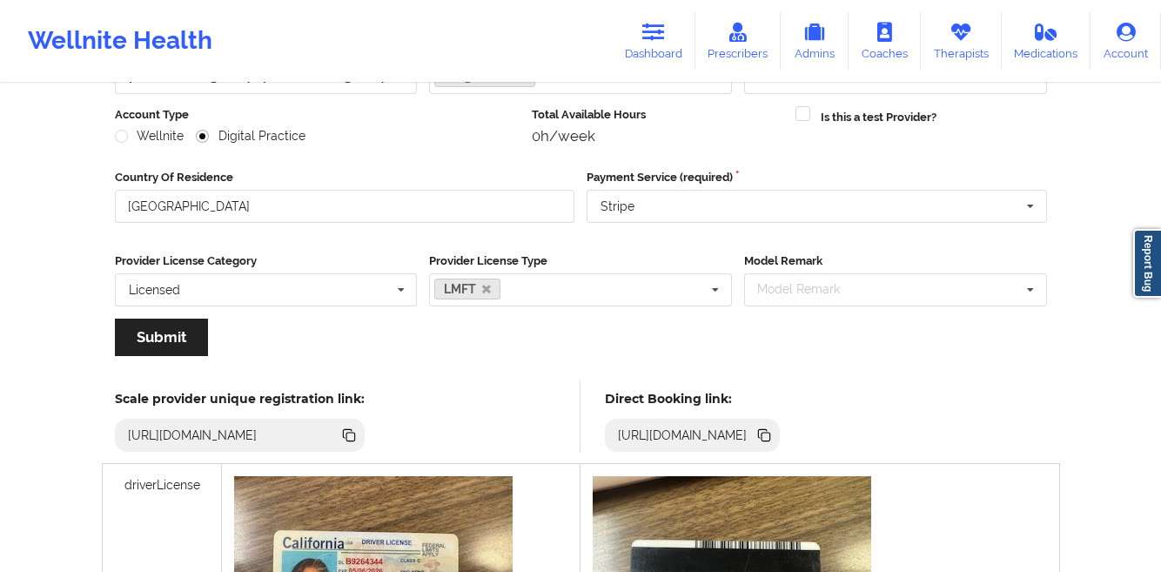
click at [774, 440] on icon at bounding box center [763, 434] width 19 height 19
click at [643, 50] on link "Dashboard" at bounding box center [654, 40] width 84 height 57
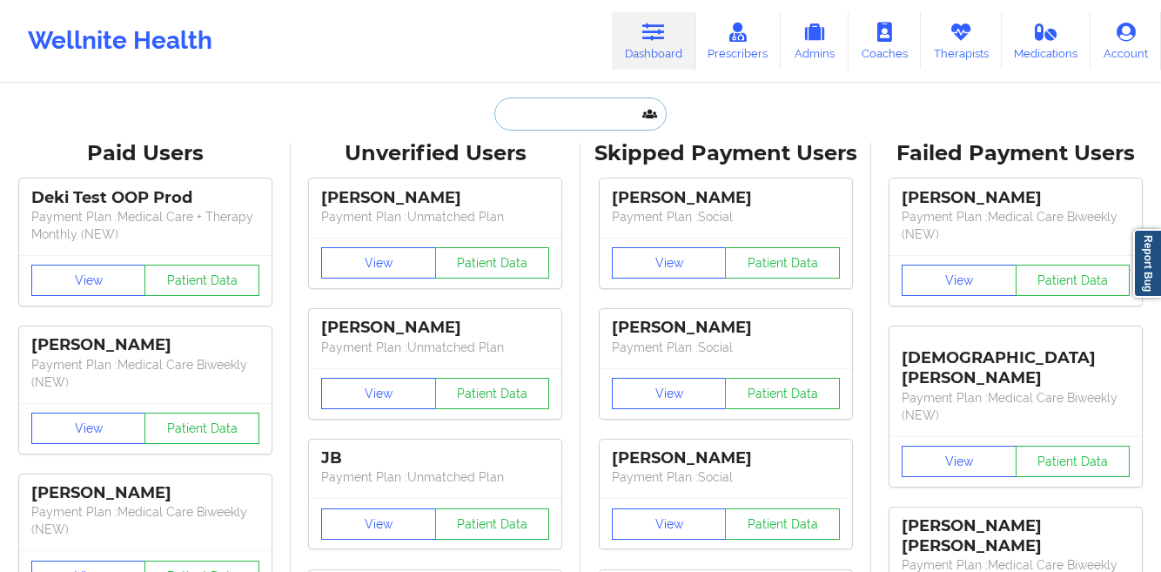
click at [504, 103] on input "text" at bounding box center [580, 113] width 172 height 33
paste input "[PERSON_NAME]"
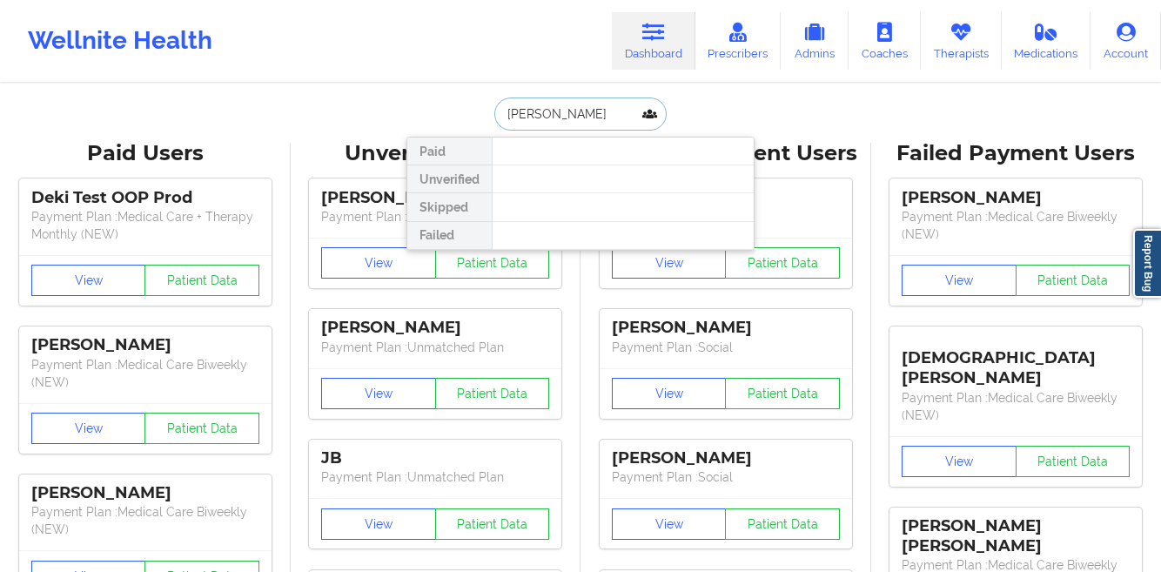
click at [559, 121] on input "[PERSON_NAME]" at bounding box center [580, 113] width 172 height 33
paste input "[PHONE_NUMBER]"
click at [580, 116] on input "[PERSON_NAME]" at bounding box center [580, 113] width 172 height 33
click at [556, 119] on input "[PERSON_NAME]" at bounding box center [580, 113] width 172 height 33
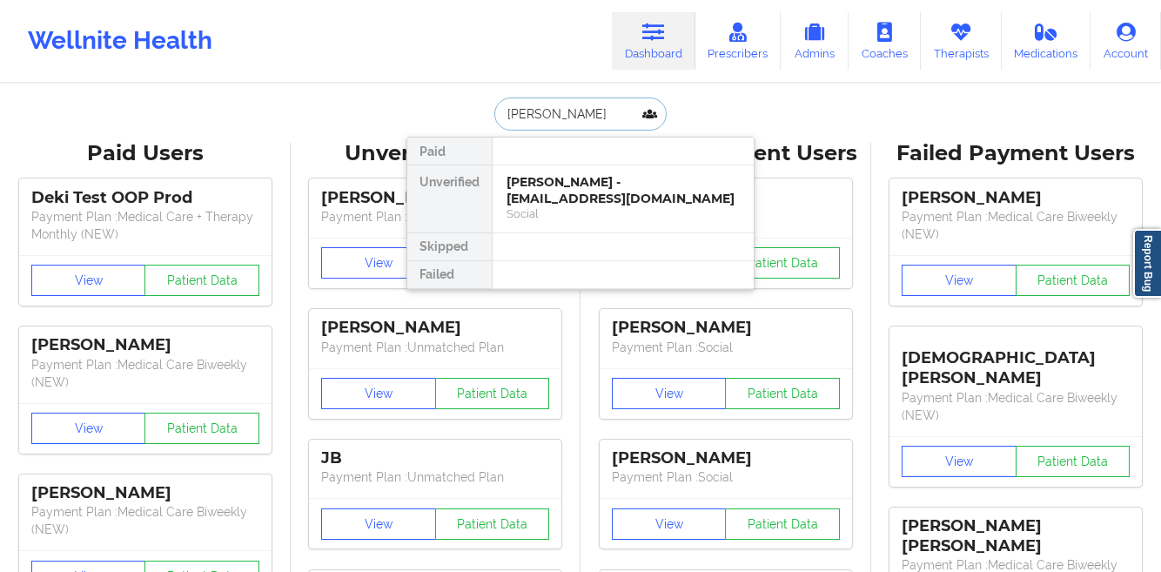
type input "[PERSON_NAME]"
click at [556, 157] on div at bounding box center [623, 151] width 262 height 28
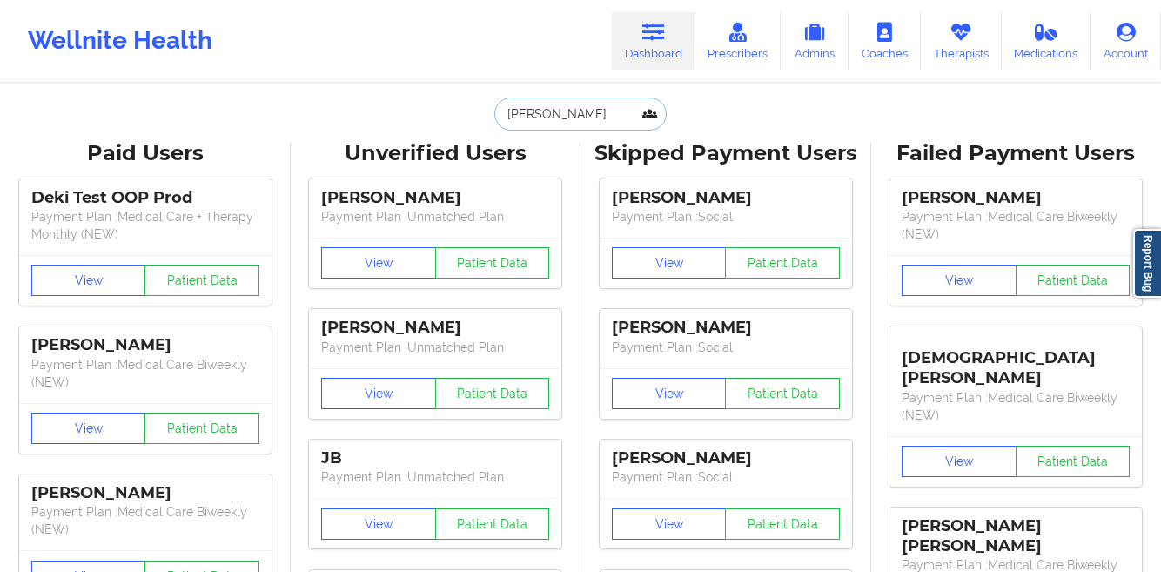
click at [573, 122] on input "[PERSON_NAME]" at bounding box center [580, 113] width 172 height 33
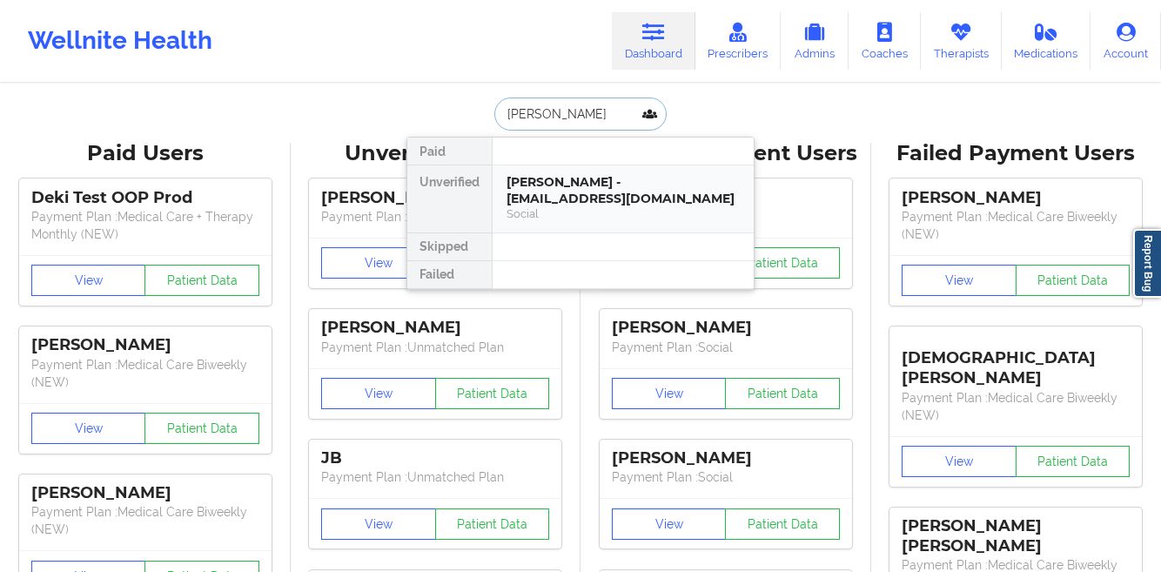
click at [564, 189] on div "[PERSON_NAME] - [EMAIL_ADDRESS][DOMAIN_NAME]" at bounding box center [622, 190] width 233 height 32
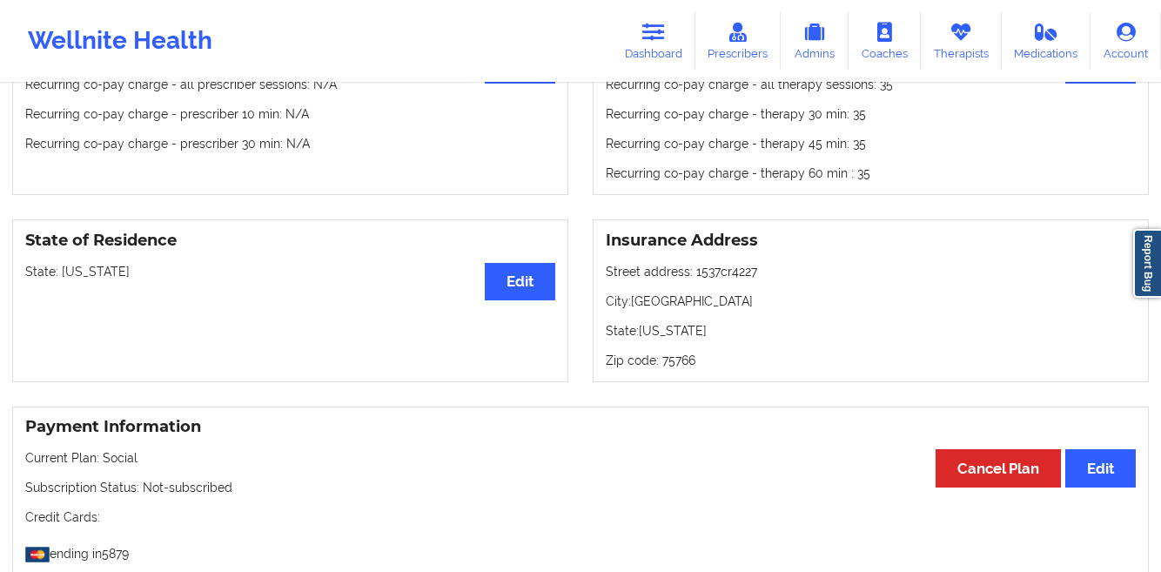
scroll to position [658, 0]
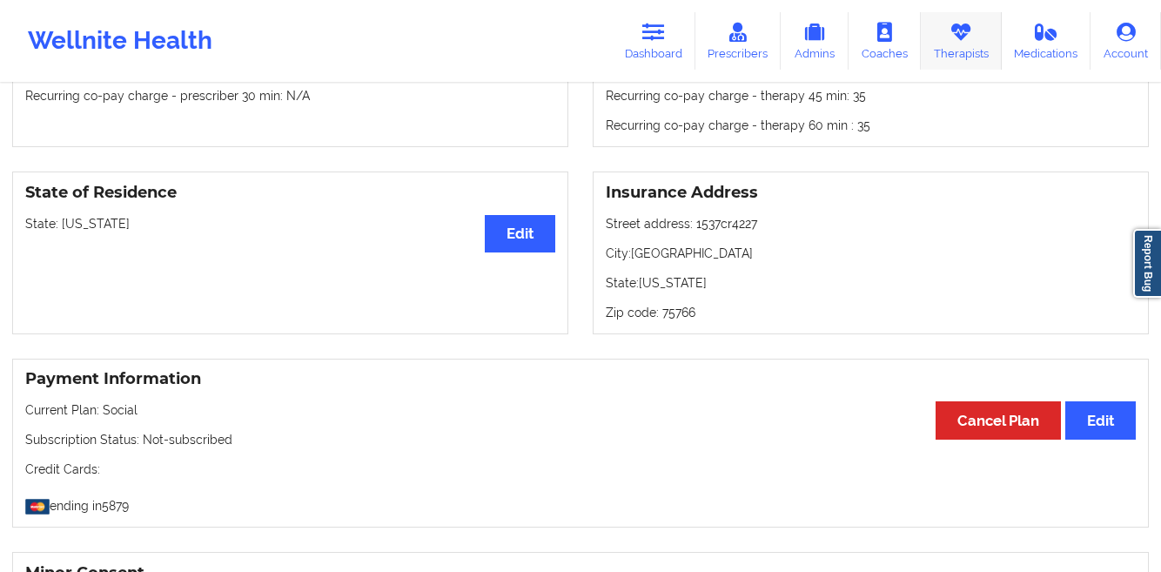
click at [965, 50] on link "Therapists" at bounding box center [961, 40] width 81 height 57
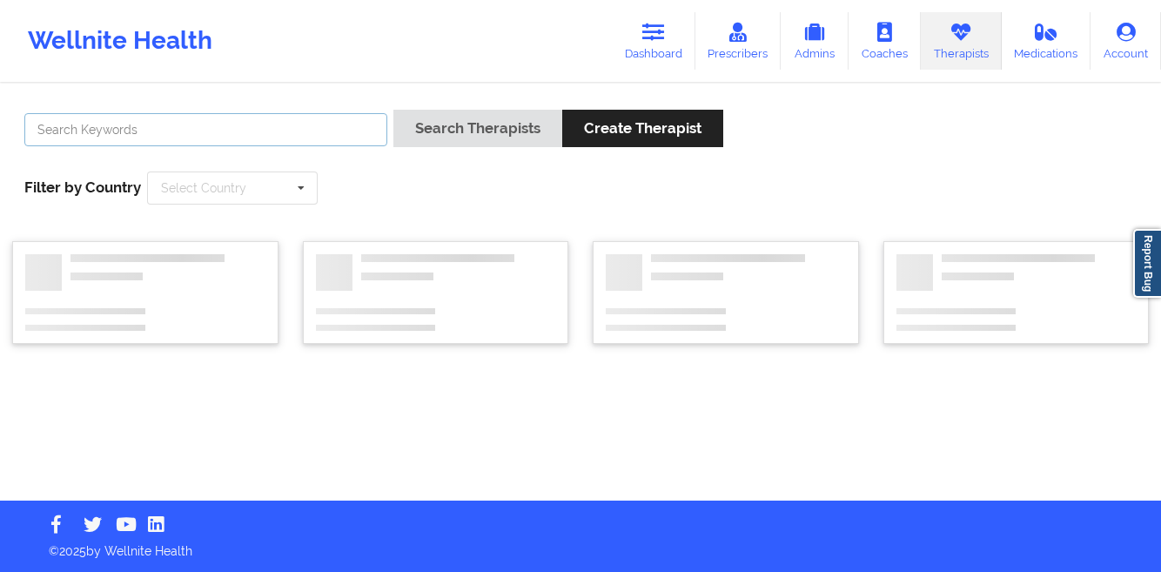
click at [254, 130] on input "text" at bounding box center [205, 129] width 363 height 33
type input "[PERSON_NAME]"
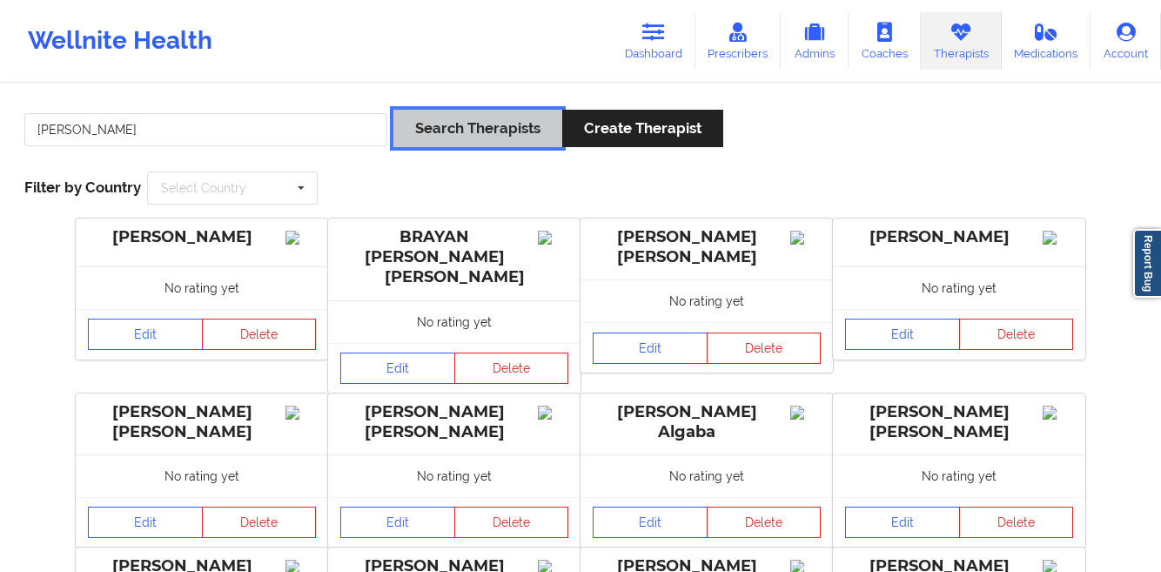
click at [471, 131] on button "Search Therapists" at bounding box center [477, 128] width 169 height 37
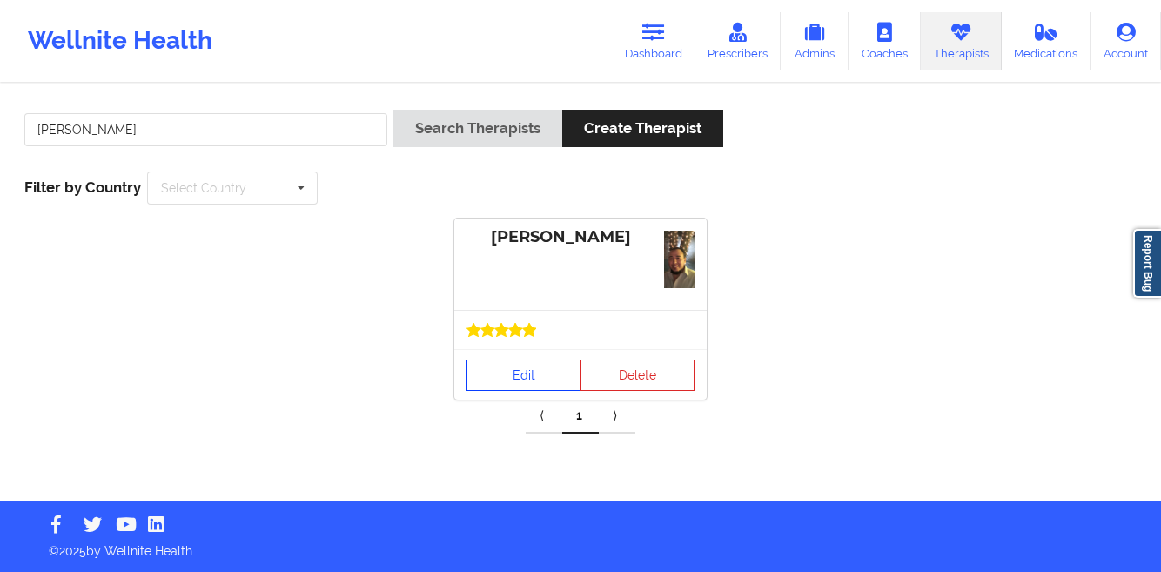
click at [471, 360] on link "Edit" at bounding box center [523, 374] width 115 height 31
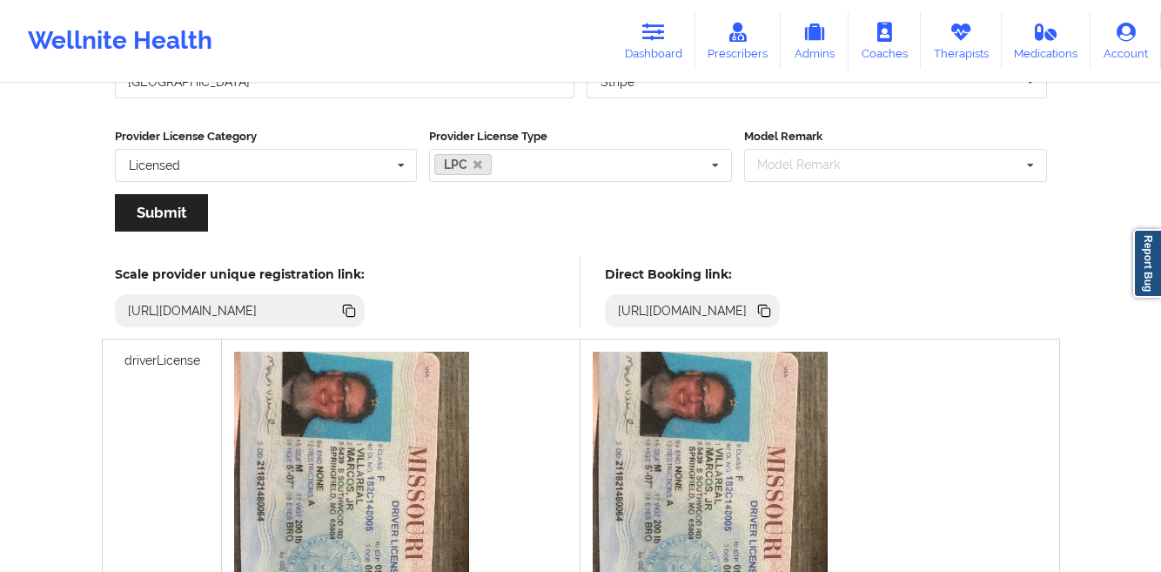
scroll to position [332, 0]
click at [770, 313] on icon at bounding box center [765, 313] width 9 height 9
click at [954, 37] on icon at bounding box center [960, 32] width 23 height 19
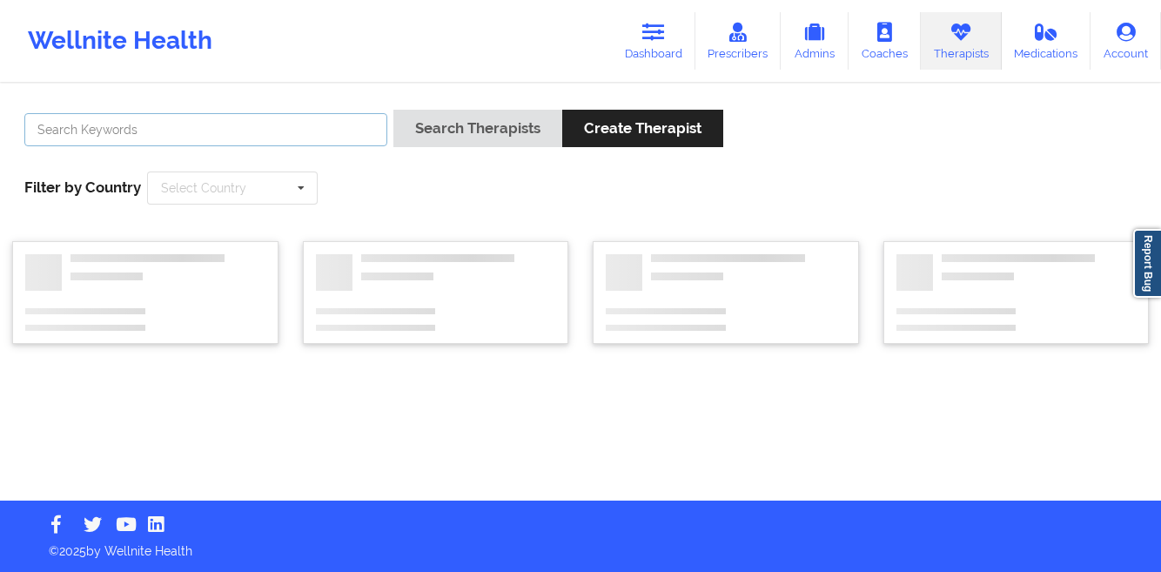
click at [265, 124] on input "text" at bounding box center [205, 129] width 363 height 33
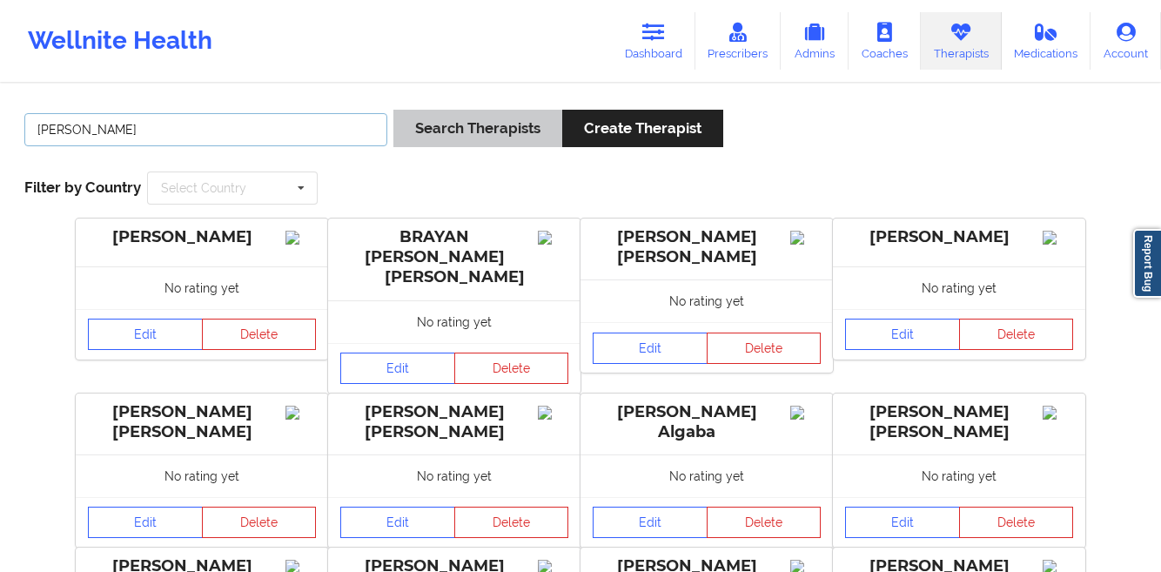
type input "[PERSON_NAME]"
click at [497, 124] on button "Search Therapists" at bounding box center [477, 128] width 169 height 37
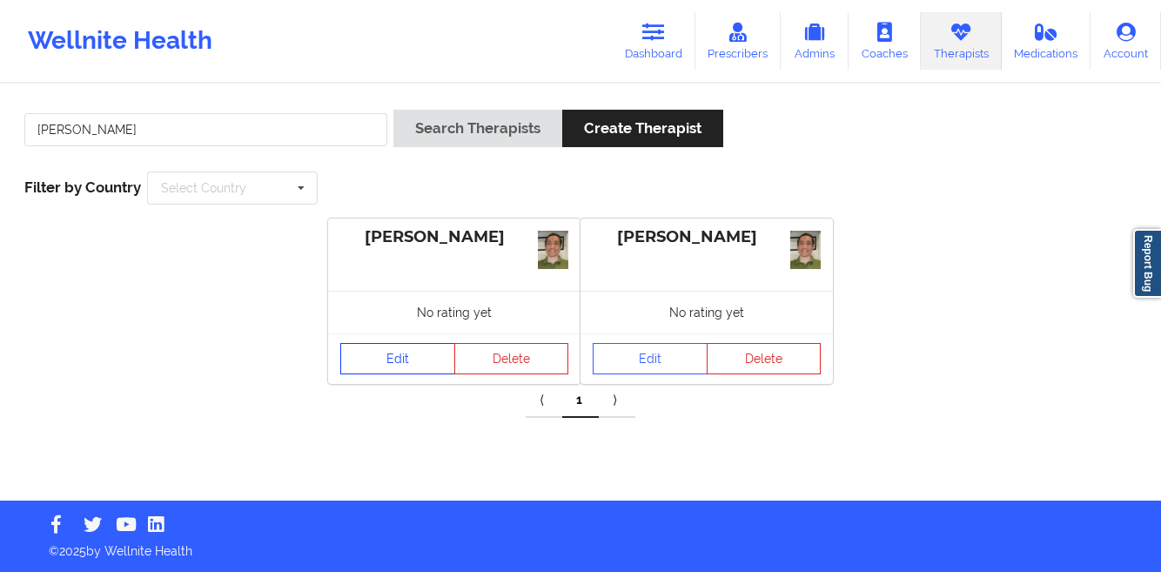
click at [381, 359] on link "Edit" at bounding box center [397, 358] width 115 height 31
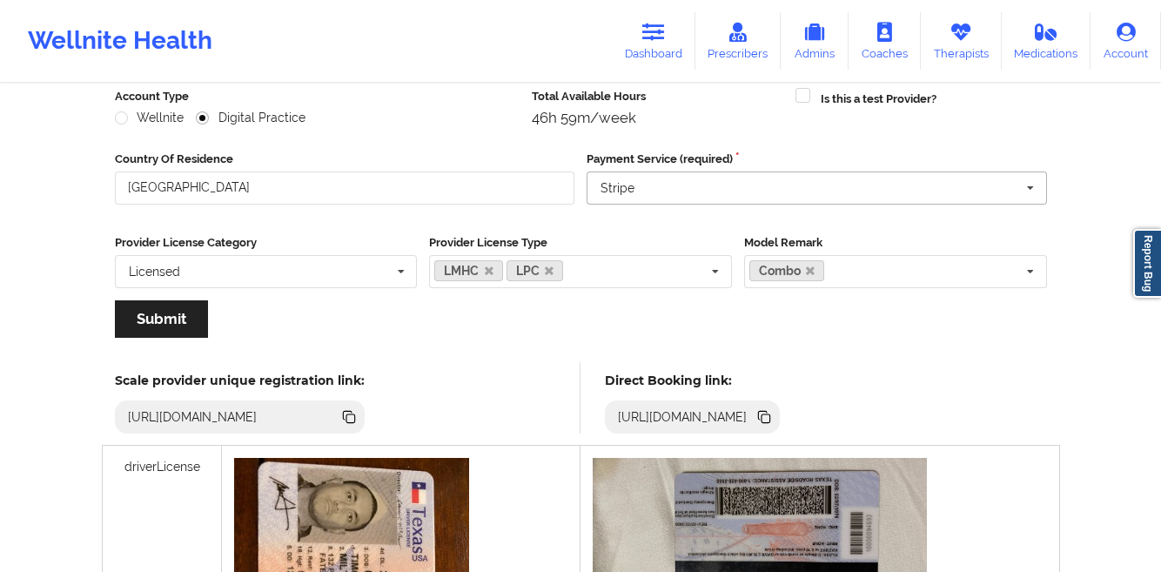
scroll to position [263, 0]
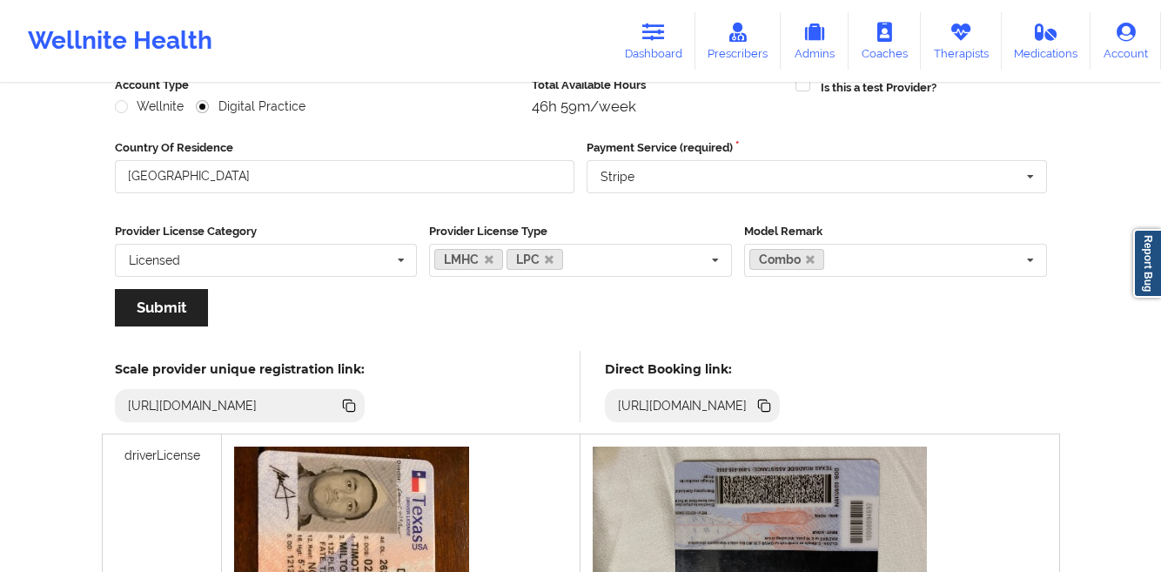
click at [770, 403] on icon at bounding box center [765, 407] width 9 height 9
click at [647, 54] on link "Dashboard" at bounding box center [654, 40] width 84 height 57
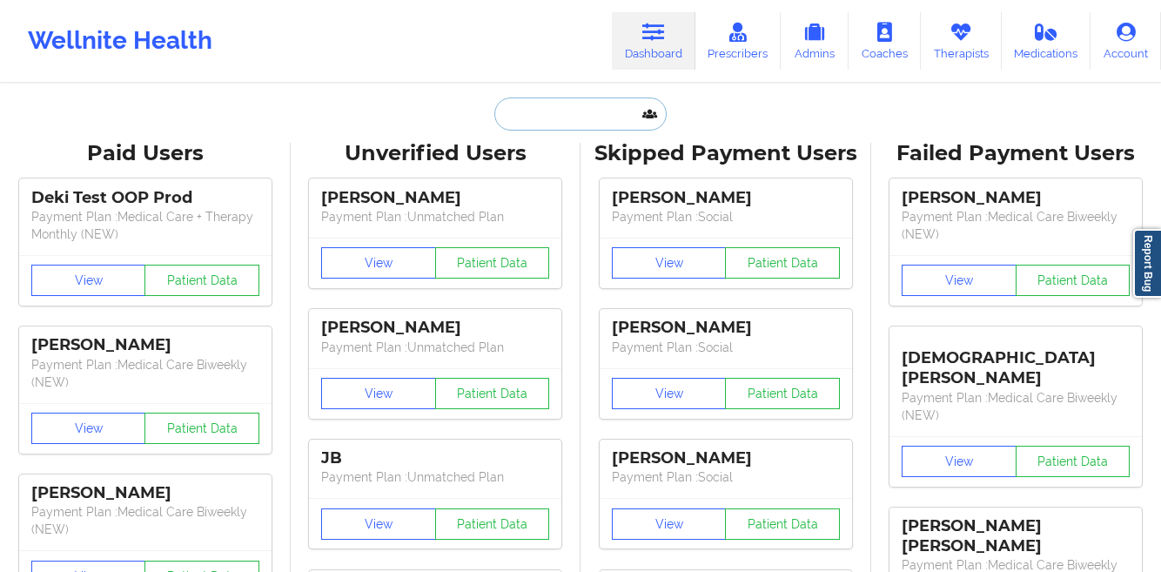
click at [507, 108] on input "text" at bounding box center [580, 113] width 172 height 33
paste input "[PERSON_NAME]"
type input "[PERSON_NAME]"
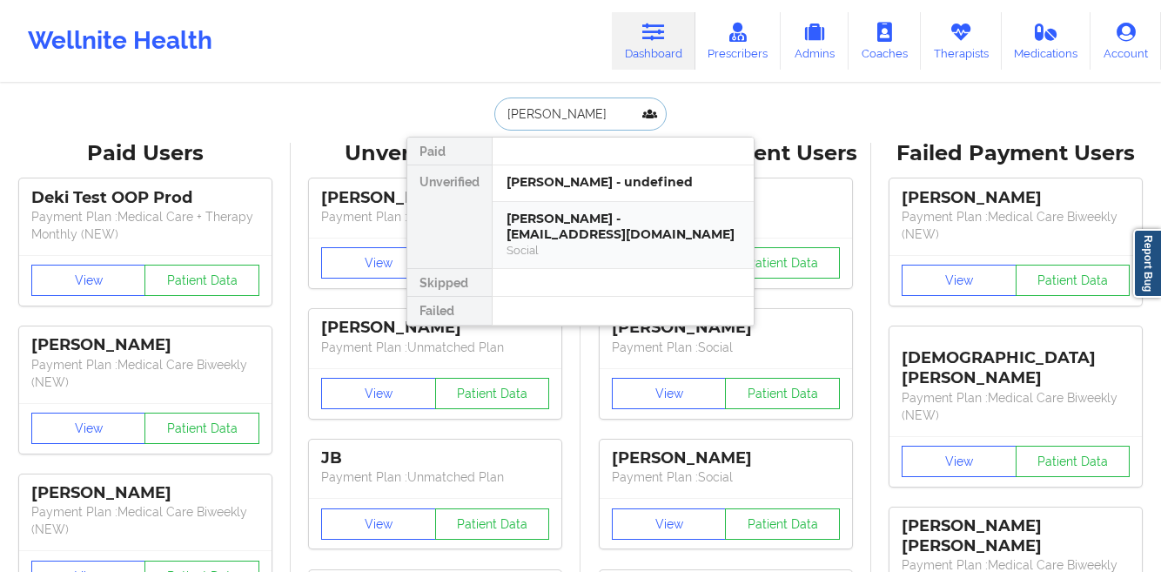
click at [546, 225] on div "[PERSON_NAME] - [EMAIL_ADDRESS][DOMAIN_NAME]" at bounding box center [622, 227] width 233 height 32
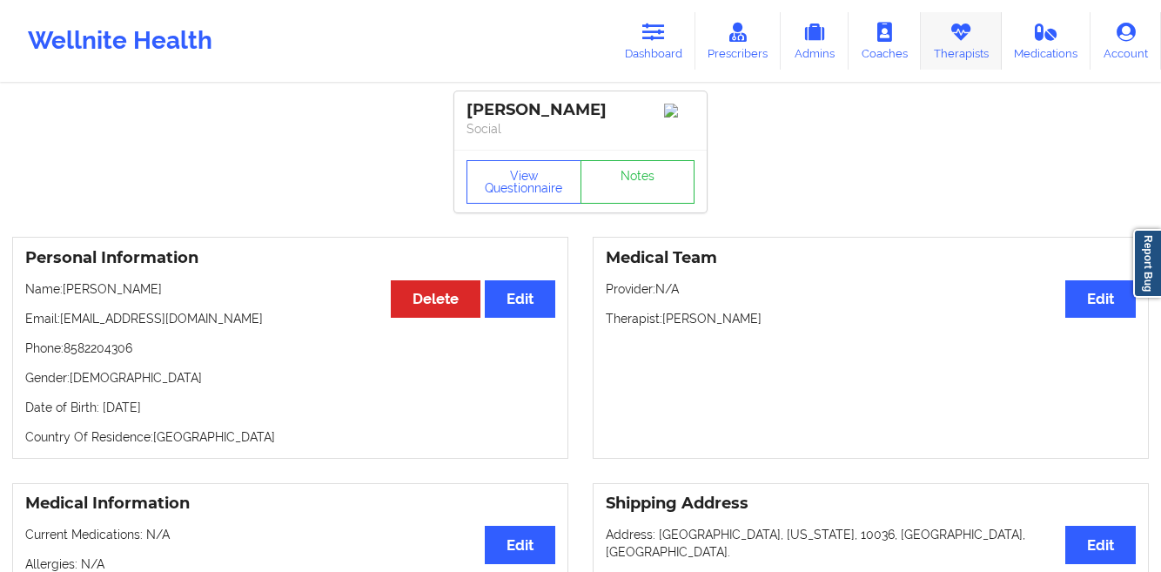
click at [942, 46] on link "Therapists" at bounding box center [961, 40] width 81 height 57
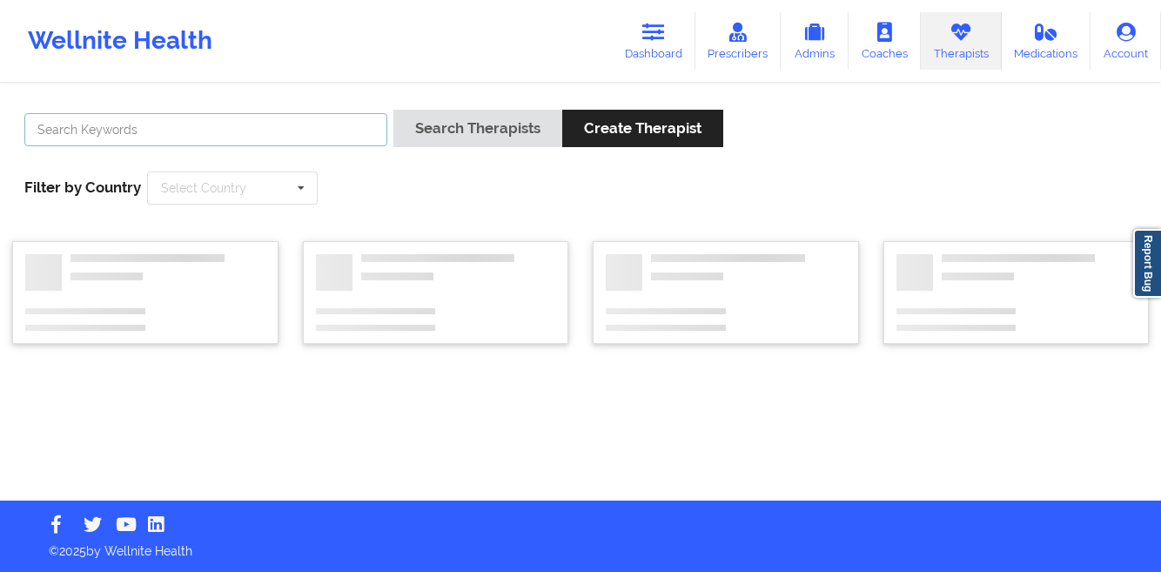
click at [335, 121] on input "text" at bounding box center [205, 129] width 363 height 33
paste input "[PERSON_NAME]"
type input "[PERSON_NAME]"
click at [393, 110] on button "Search Therapists" at bounding box center [477, 128] width 169 height 37
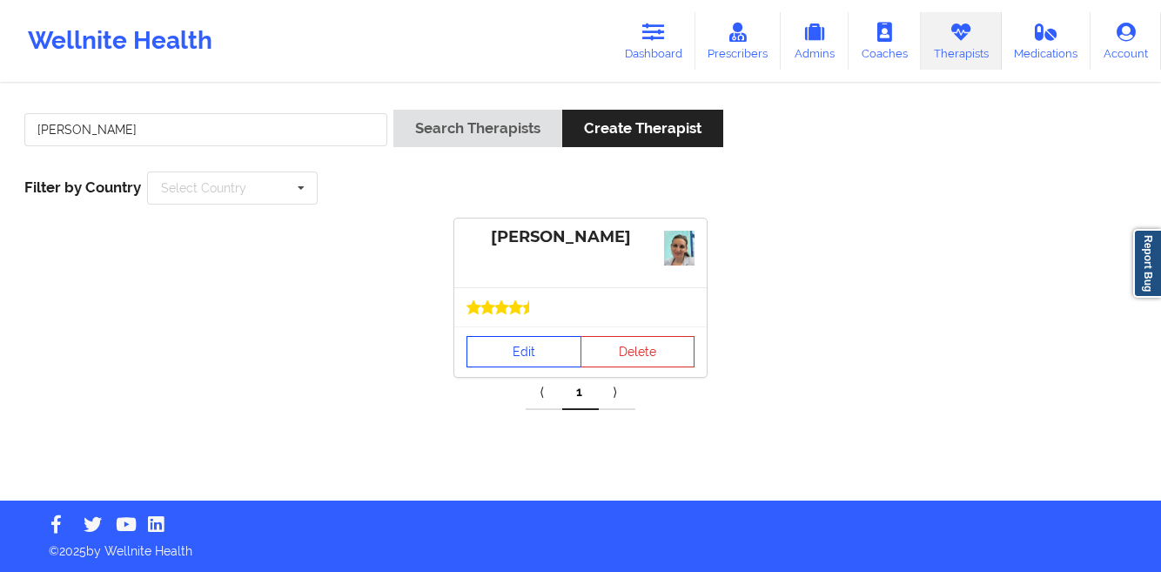
click at [491, 345] on link "Edit" at bounding box center [523, 351] width 115 height 31
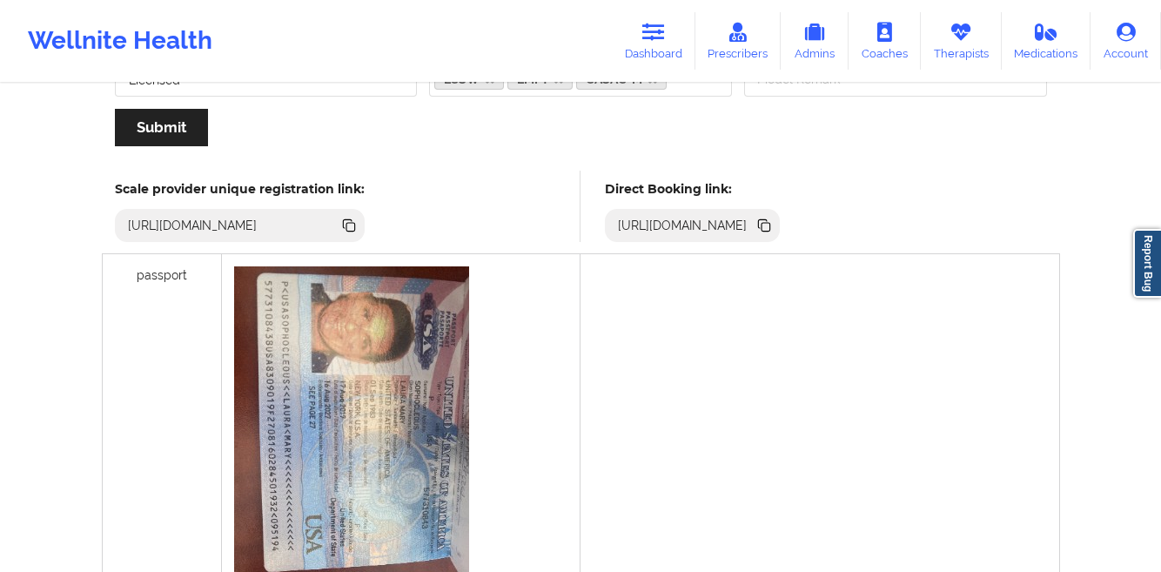
scroll to position [418, 0]
click at [770, 228] on icon at bounding box center [765, 228] width 9 height 9
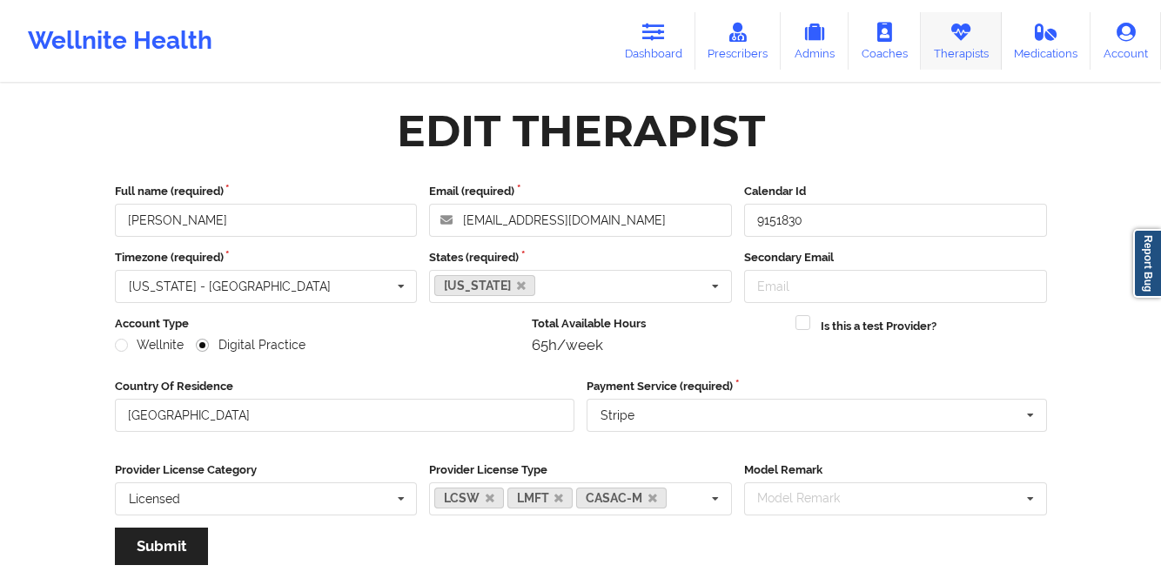
click at [975, 37] on link "Therapists" at bounding box center [961, 40] width 81 height 57
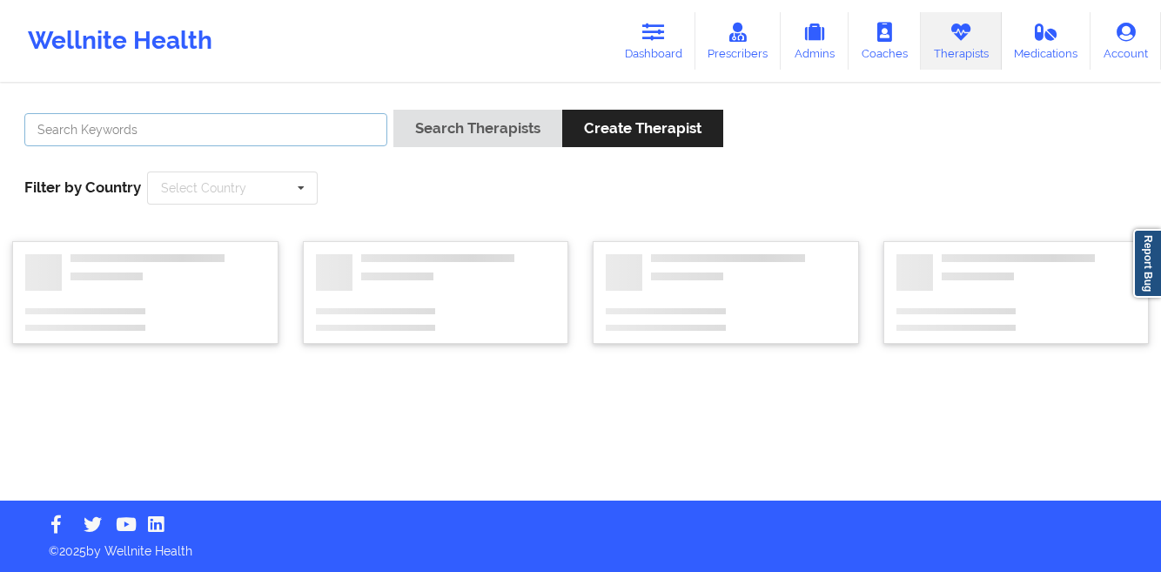
click at [362, 137] on input "text" at bounding box center [205, 129] width 363 height 33
type input "dashima green"
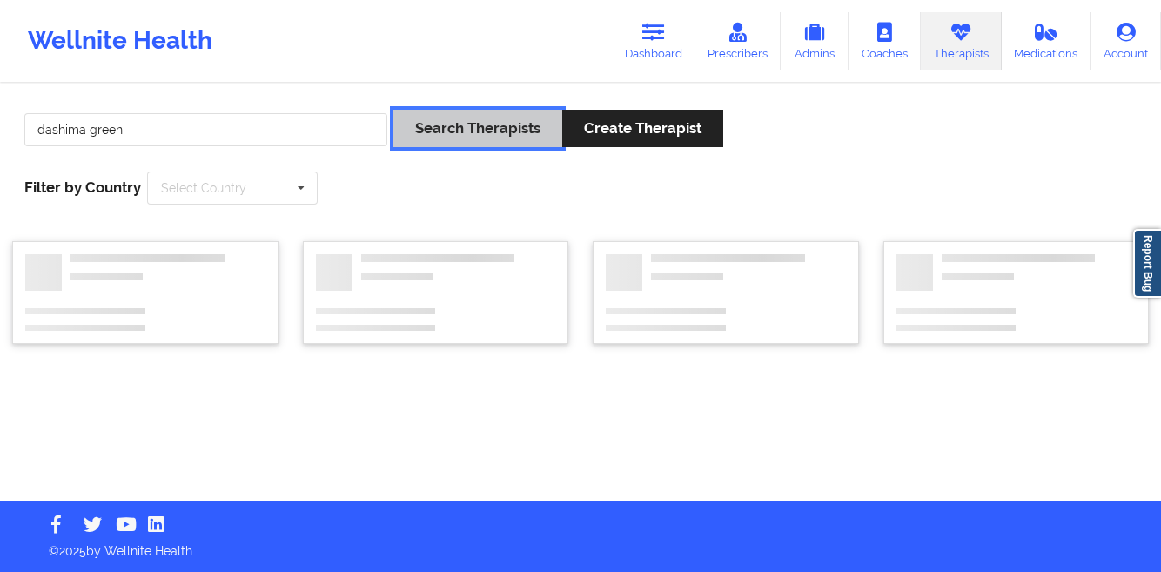
click at [452, 136] on button "Search Therapists" at bounding box center [477, 128] width 169 height 37
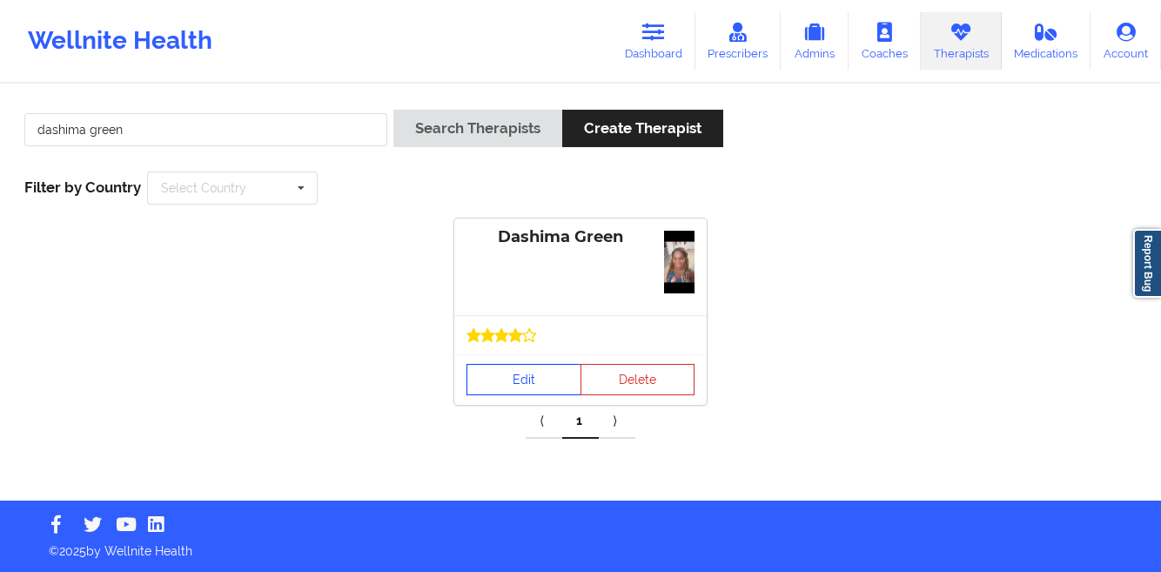
click at [508, 389] on link "Edit" at bounding box center [523, 379] width 115 height 31
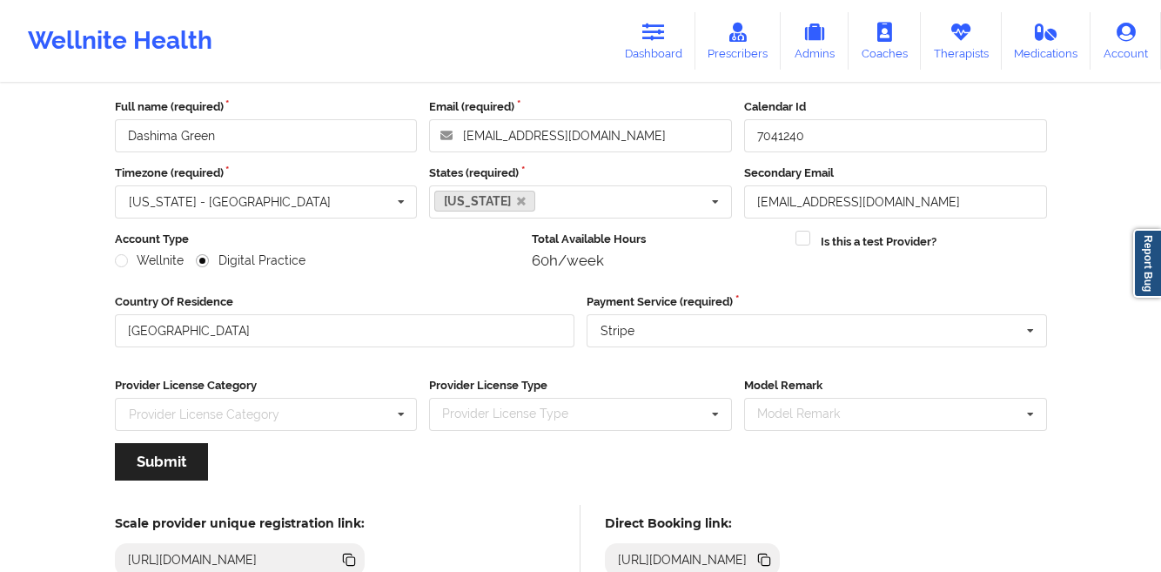
scroll to position [208, 0]
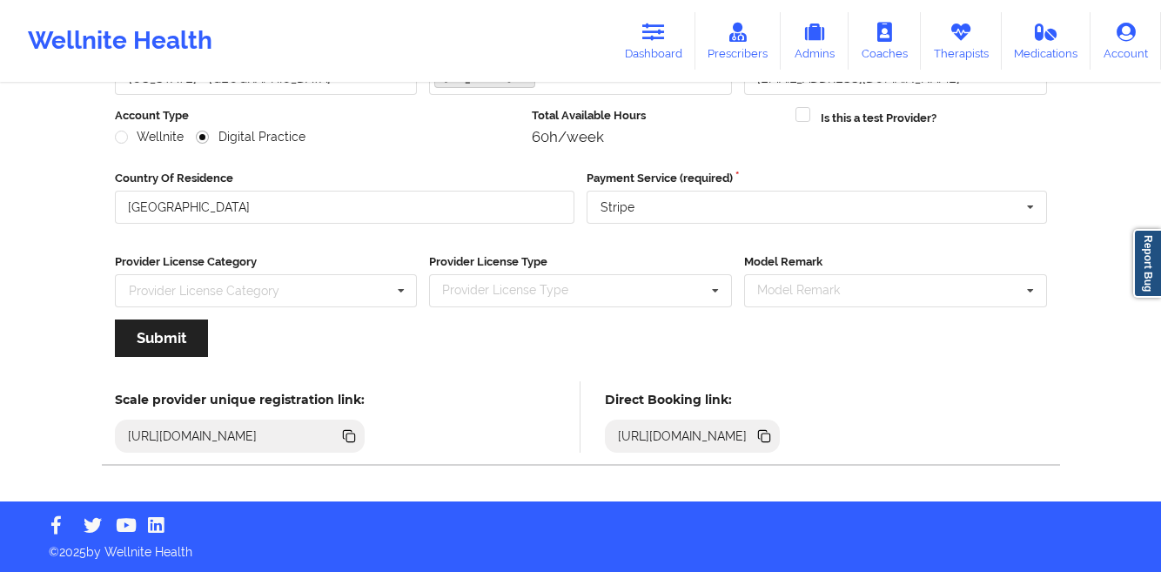
click at [774, 439] on icon at bounding box center [763, 435] width 19 height 19
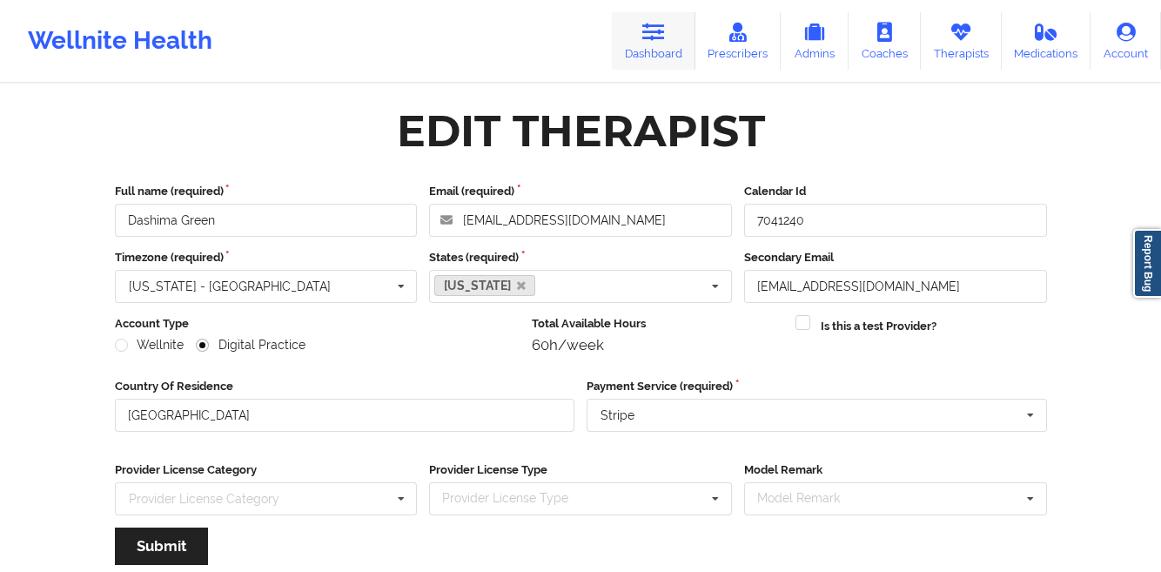
click at [649, 31] on icon at bounding box center [653, 32] width 23 height 19
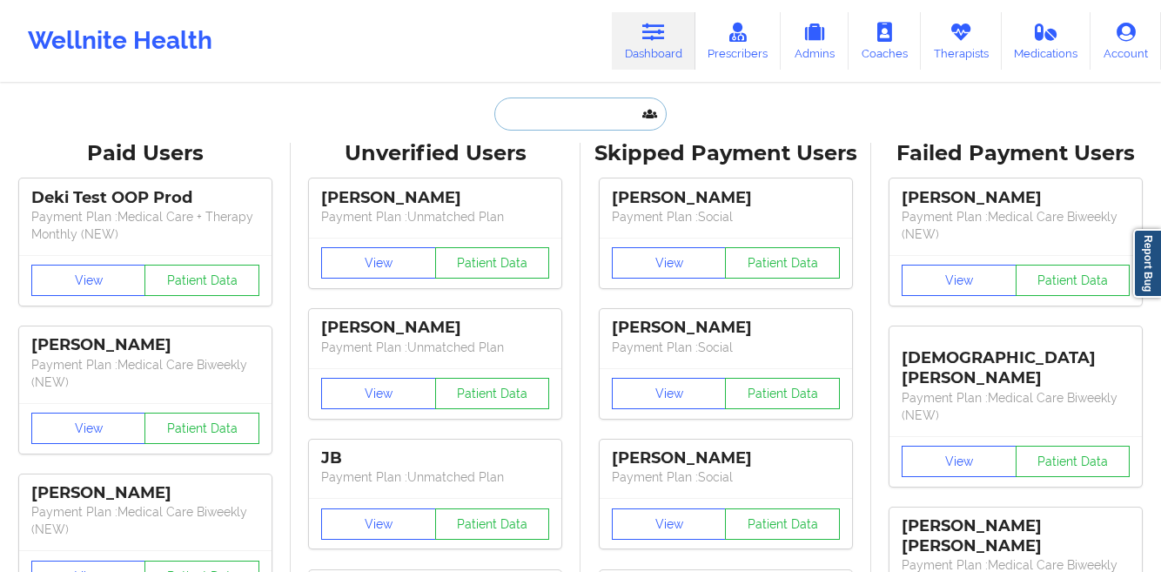
click at [553, 118] on input "text" at bounding box center [580, 113] width 172 height 33
paste input "[PERSON_NAME]"
type input "[PERSON_NAME]"
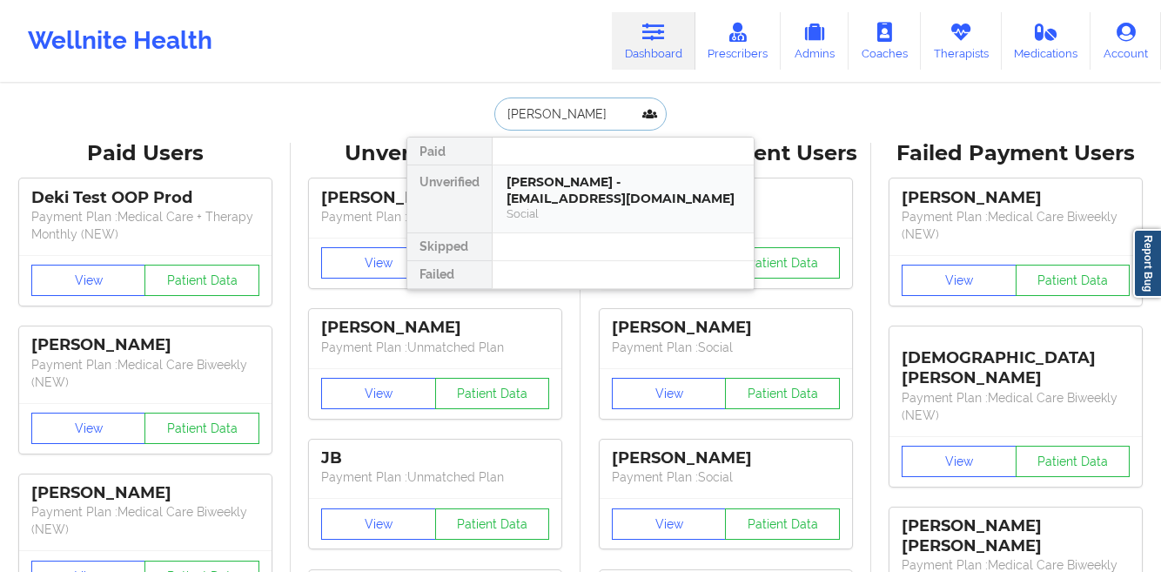
click at [525, 198] on div "[PERSON_NAME] - [EMAIL_ADDRESS][DOMAIN_NAME]" at bounding box center [622, 190] width 233 height 32
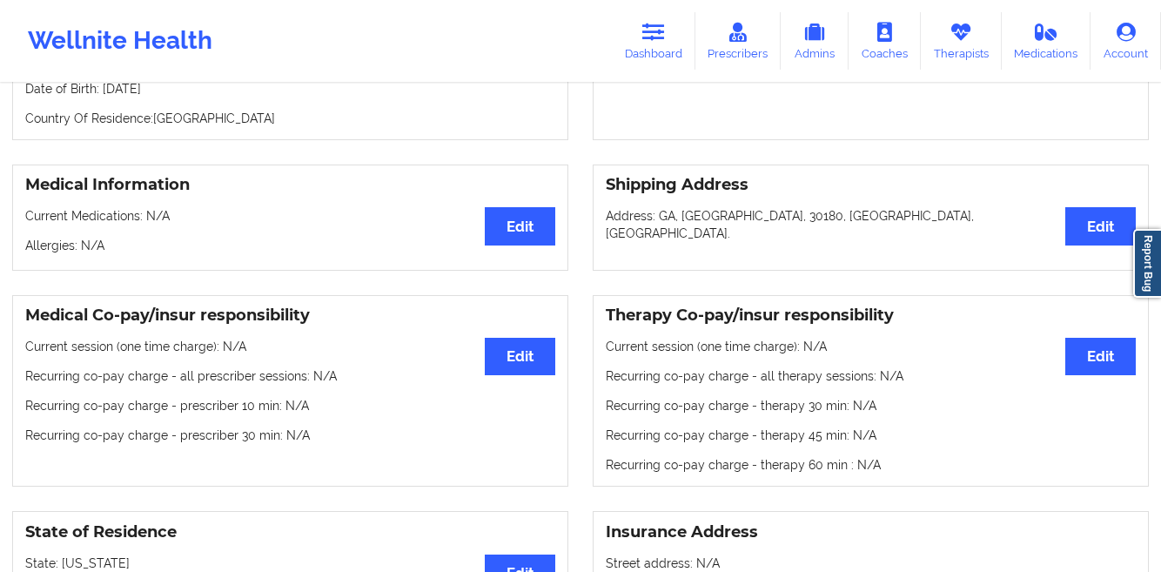
scroll to position [305, 0]
